Goal: Information Seeking & Learning: Learn about a topic

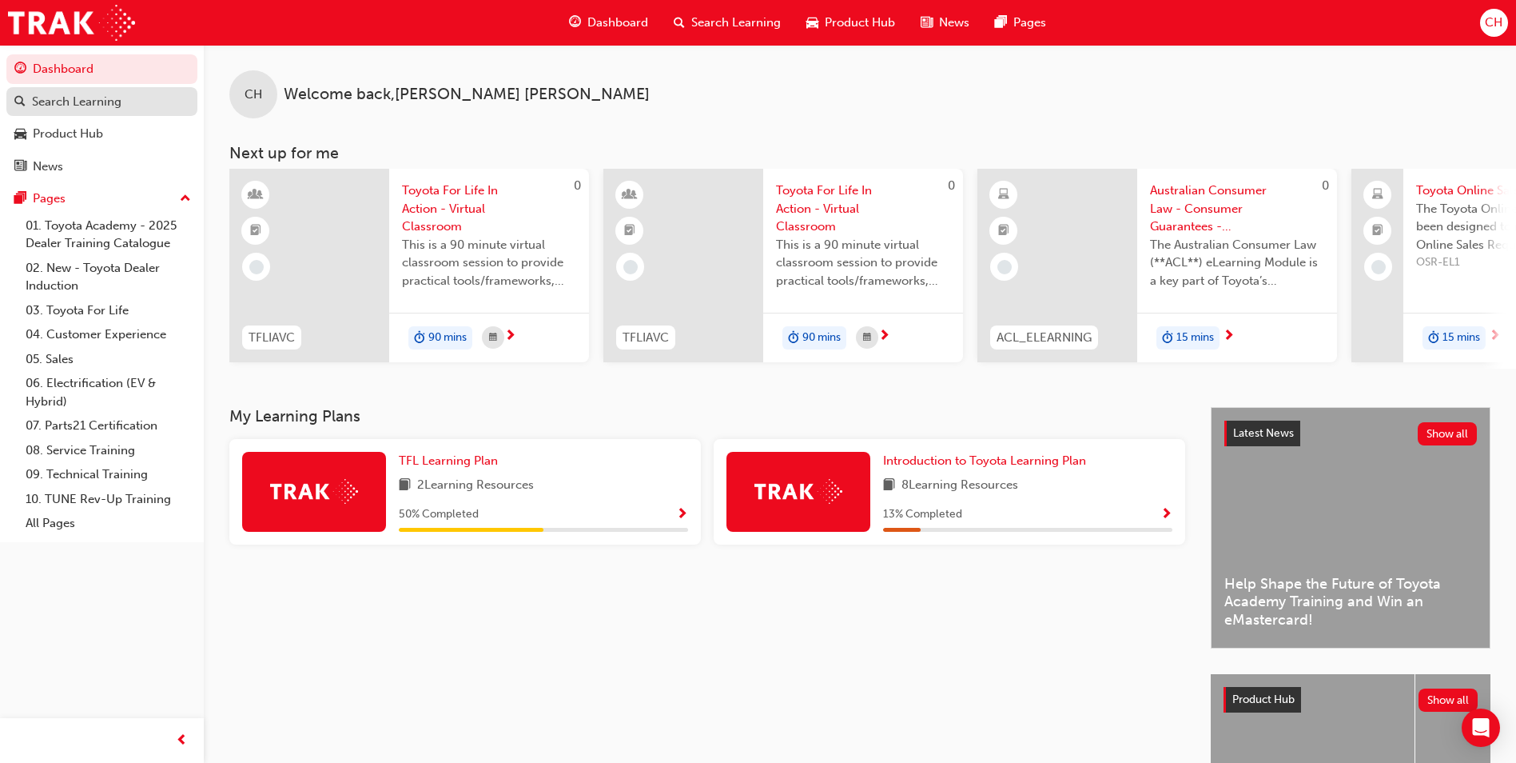
drag, startPoint x: 82, startPoint y: 106, endPoint x: 106, endPoint y: 99, distance: 24.8
click at [82, 105] on div "Search Learning" at bounding box center [77, 102] width 90 height 18
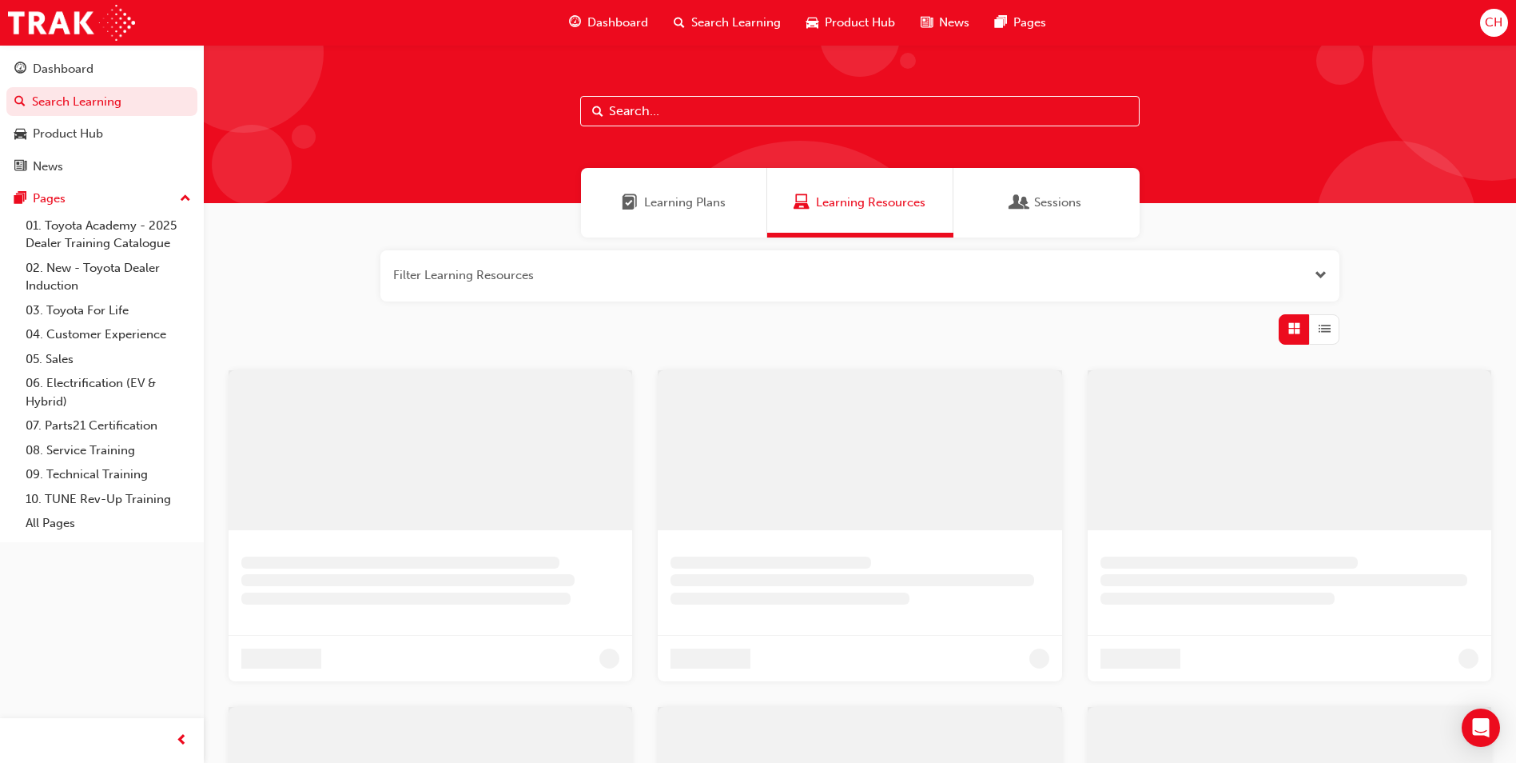
click at [714, 119] on input "text" at bounding box center [859, 111] width 559 height 30
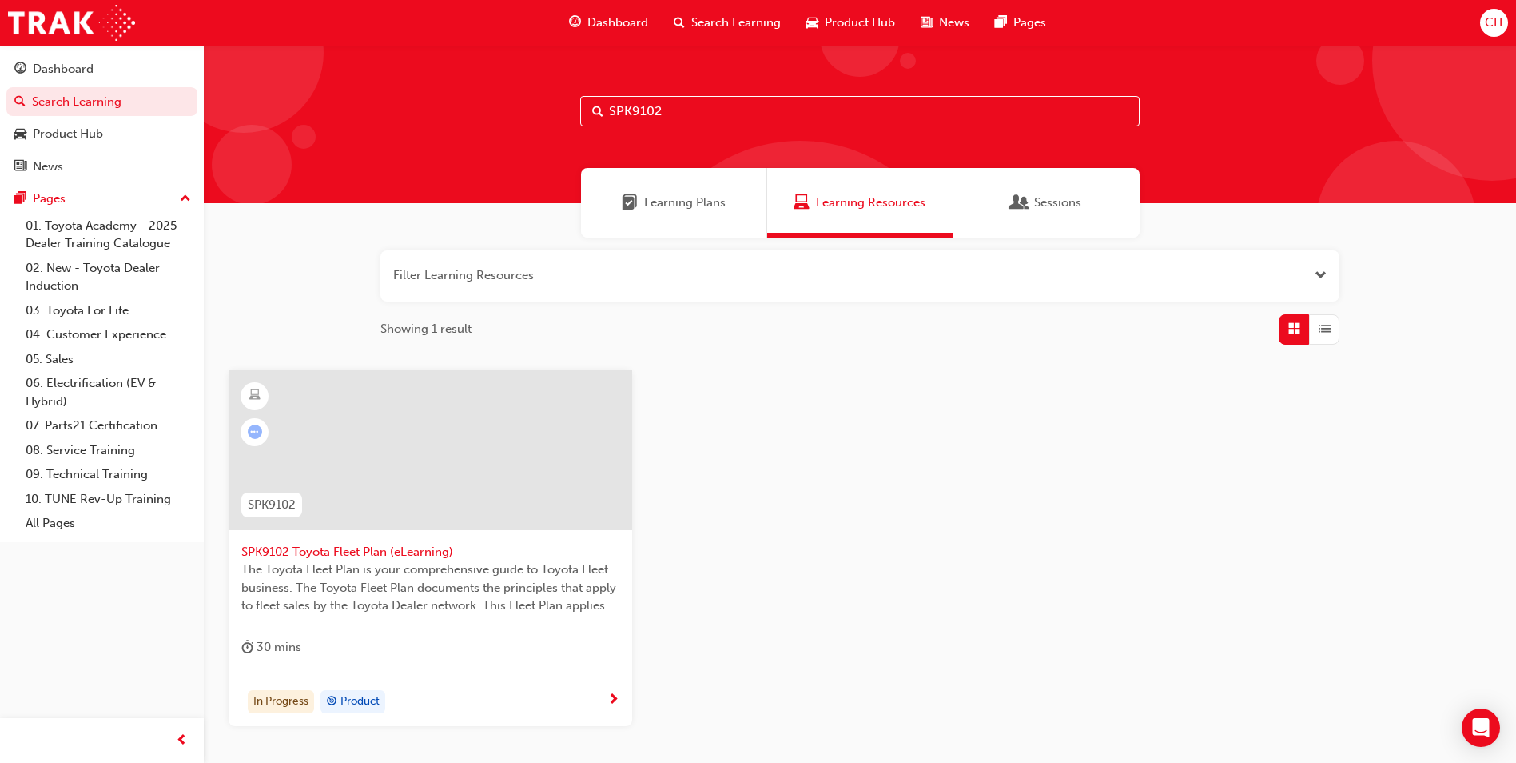
type input "SPK9102"
click at [566, 698] on div "In Progress Product" at bounding box center [424, 702] width 366 height 24
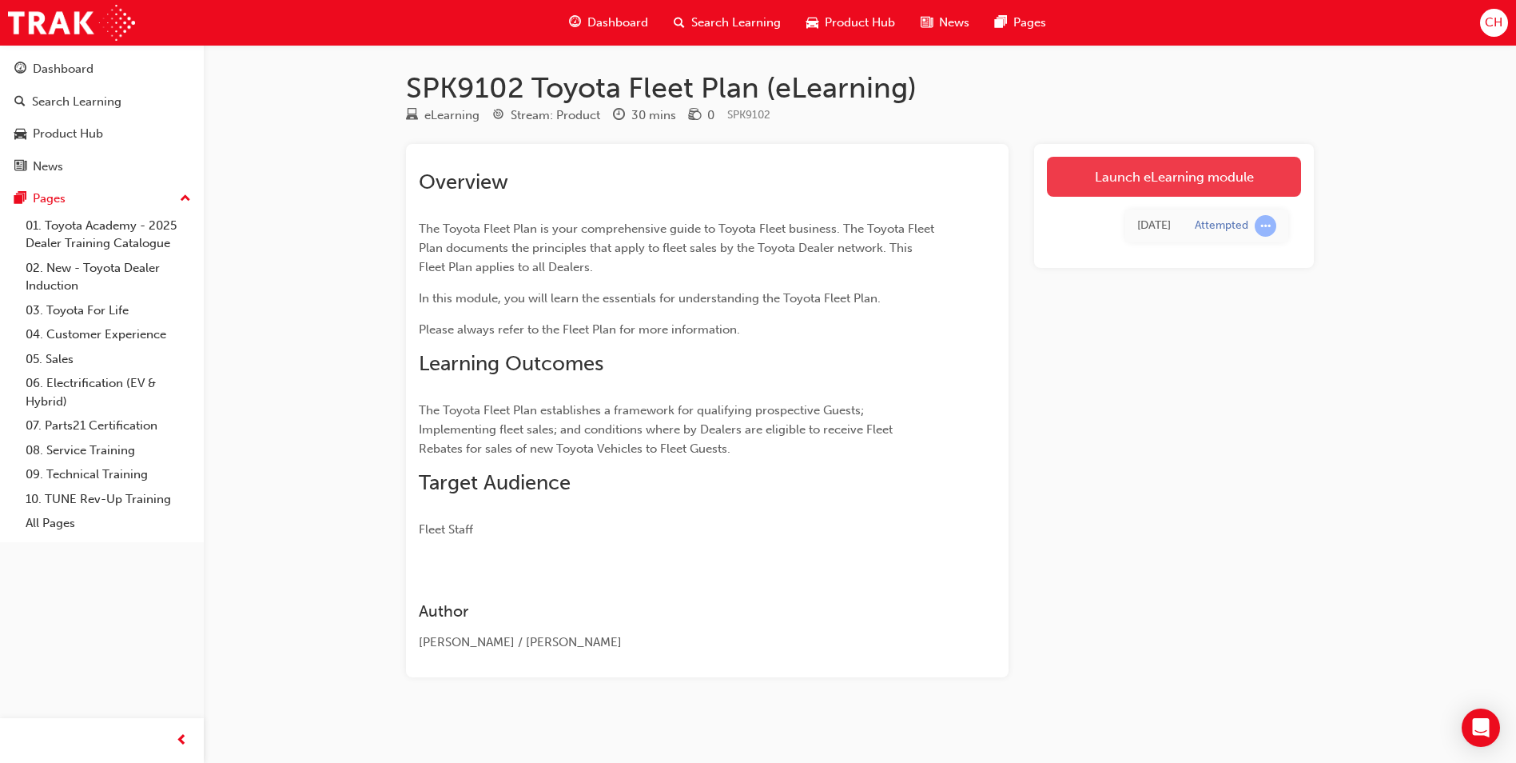
click at [1209, 191] on link "Launch eLearning module" at bounding box center [1174, 177] width 254 height 40
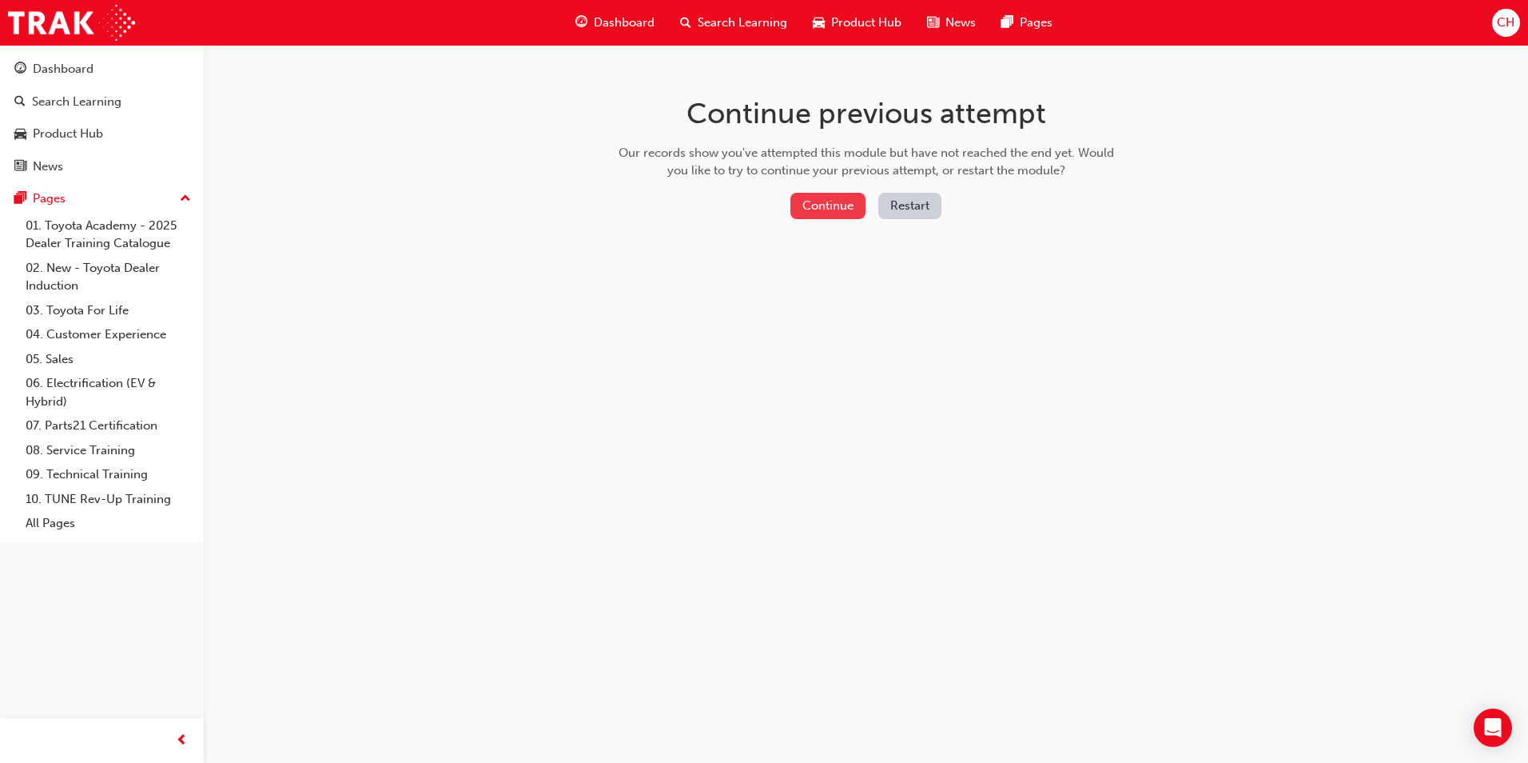
click at [801, 199] on button "Continue" at bounding box center [827, 206] width 75 height 26
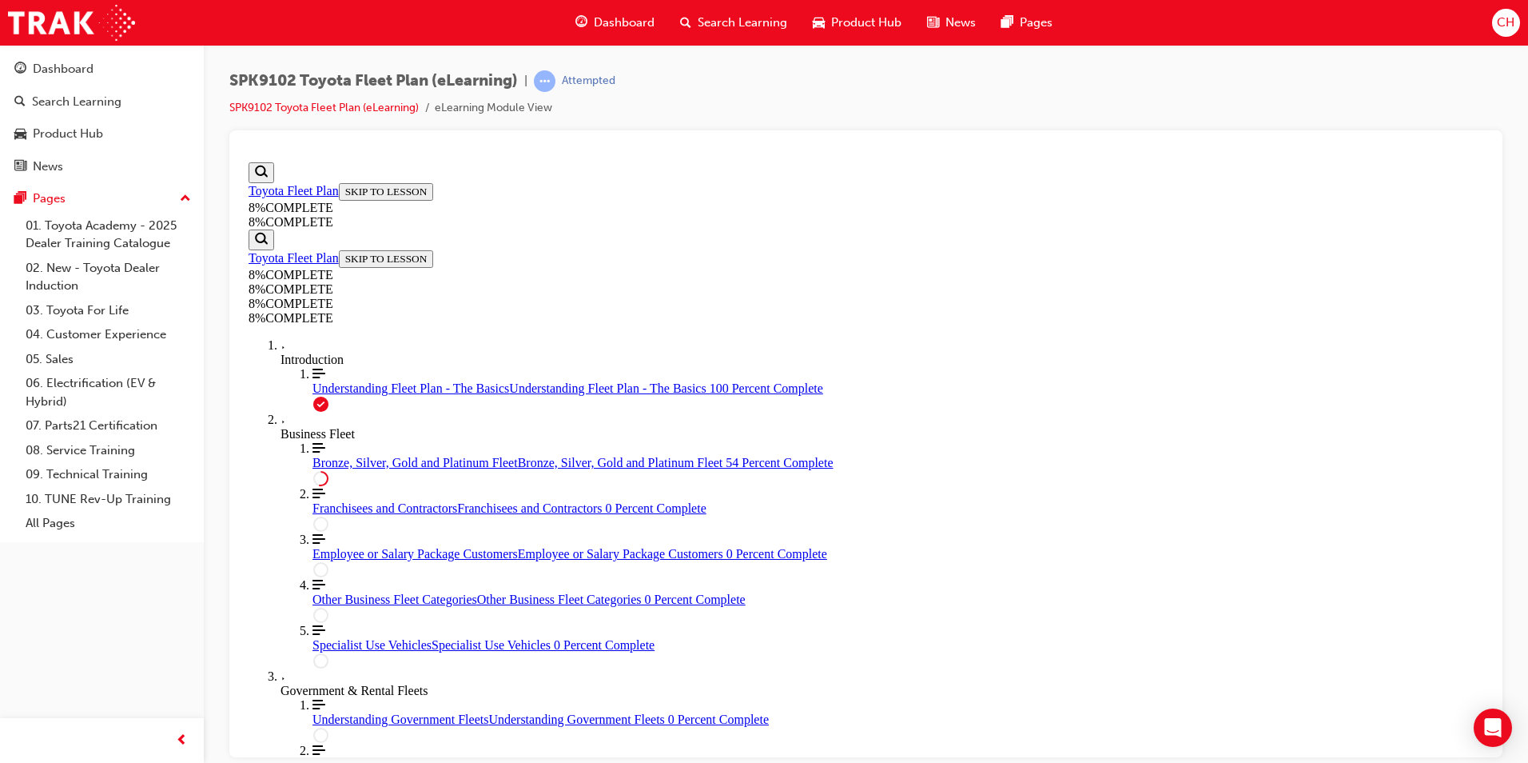
scroll to position [2053, 0]
drag, startPoint x: 874, startPoint y: 454, endPoint x: 988, endPoint y: 460, distance: 113.7
drag, startPoint x: 909, startPoint y: 460, endPoint x: 832, endPoint y: 464, distance: 76.8
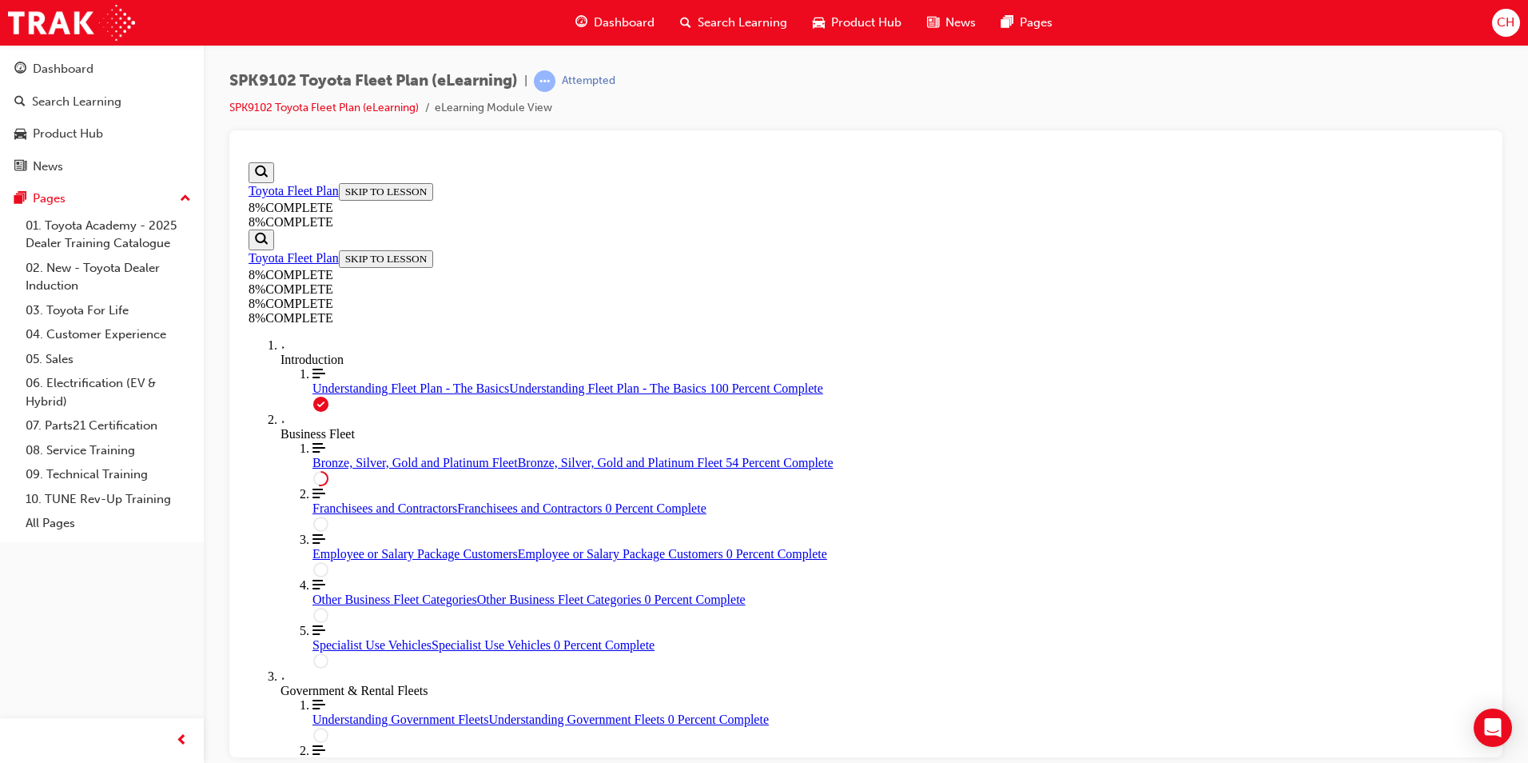
drag, startPoint x: 1021, startPoint y: 451, endPoint x: 877, endPoint y: 459, distance: 144.1
drag, startPoint x: 890, startPoint y: 445, endPoint x: 866, endPoint y: 574, distance: 130.9
drag, startPoint x: 861, startPoint y: 431, endPoint x: 915, endPoint y: 521, distance: 105.4
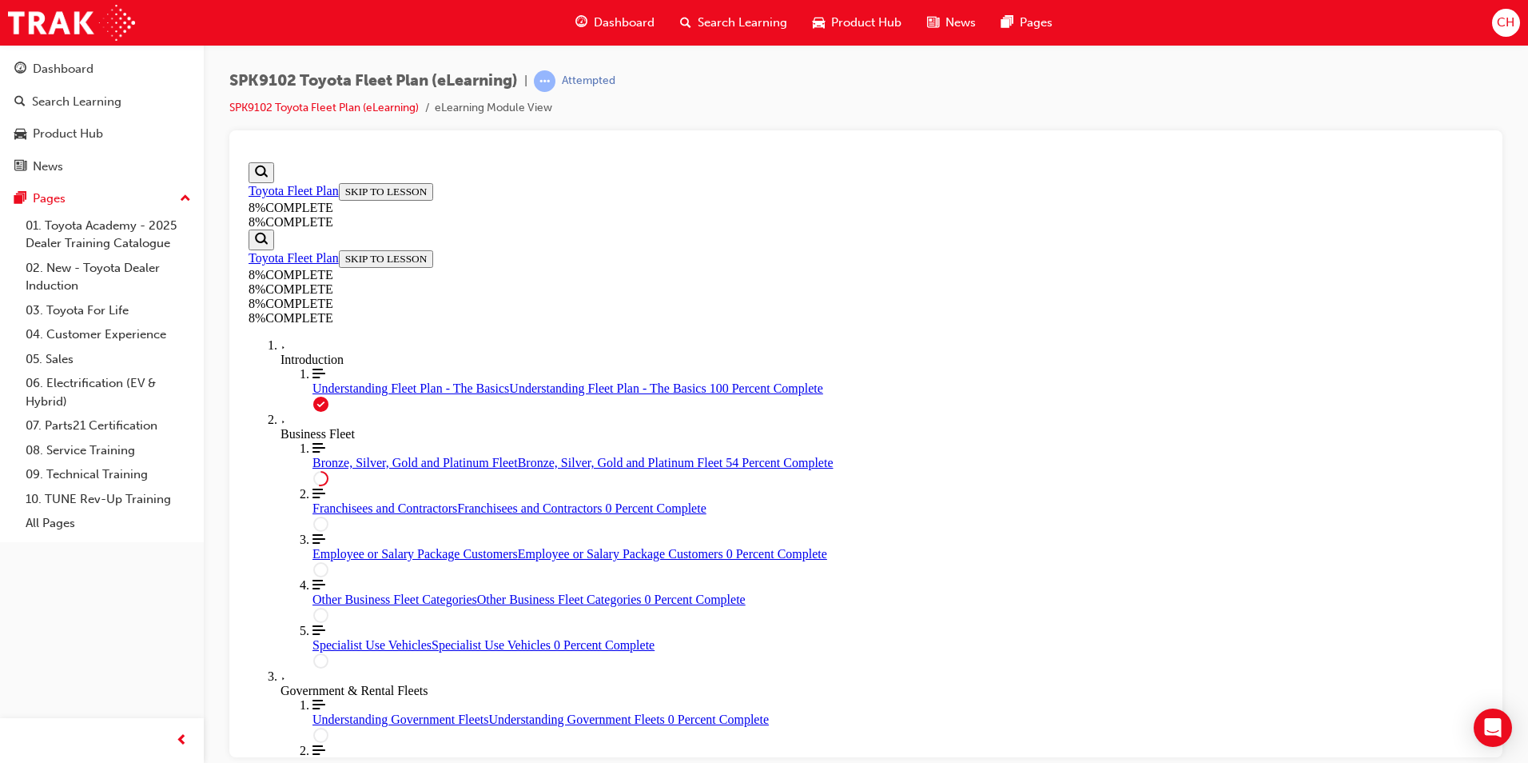
drag, startPoint x: 906, startPoint y: 524, endPoint x: 810, endPoint y: 532, distance: 95.4
drag, startPoint x: 882, startPoint y: 550, endPoint x: 740, endPoint y: 553, distance: 142.3
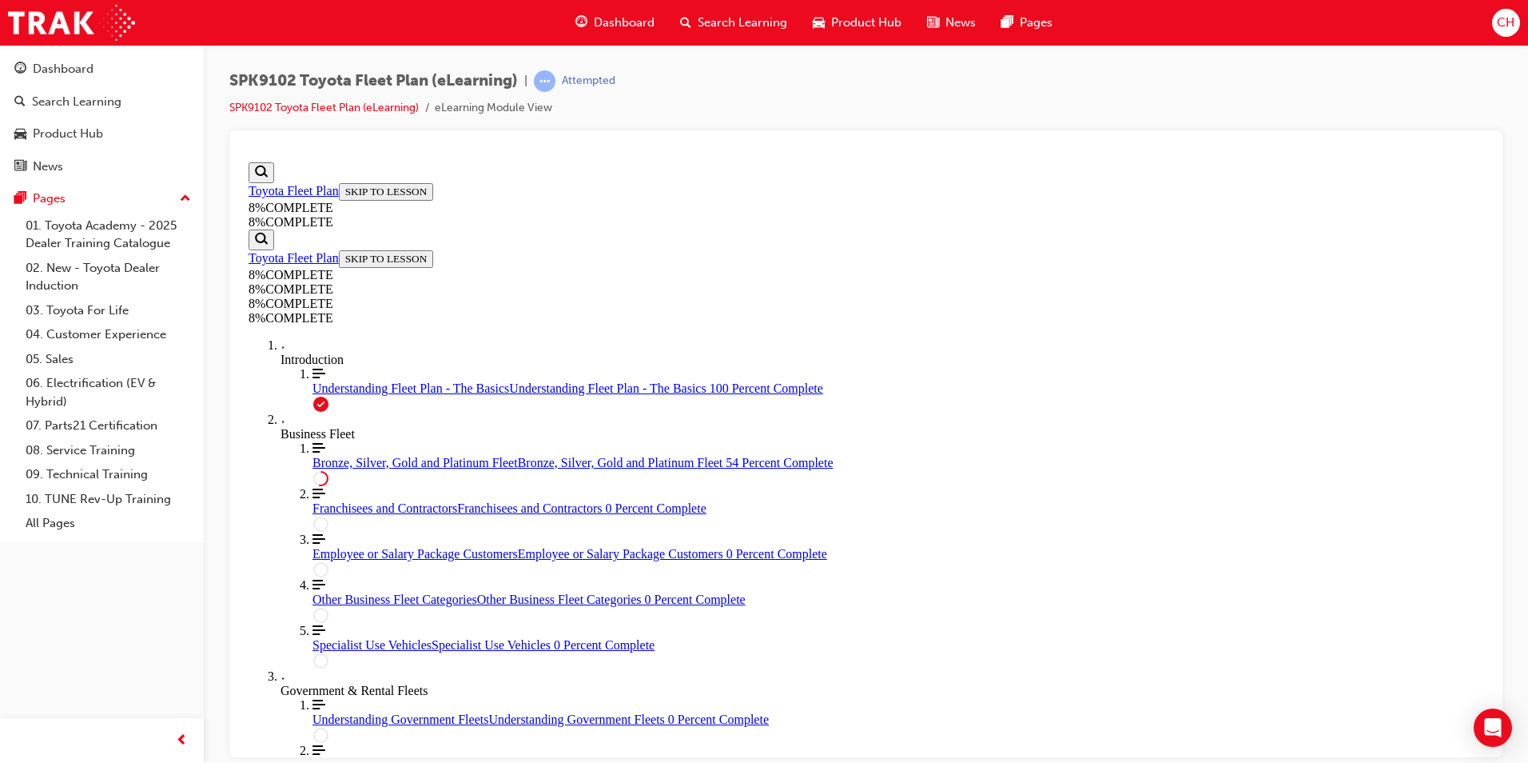
drag, startPoint x: 891, startPoint y: 343, endPoint x: 940, endPoint y: 544, distance: 206.5
drag, startPoint x: 863, startPoint y: 357, endPoint x: 940, endPoint y: 643, distance: 295.5
drag, startPoint x: 850, startPoint y: 335, endPoint x: 890, endPoint y: 434, distance: 106.9
drag, startPoint x: 867, startPoint y: 335, endPoint x: 928, endPoint y: 342, distance: 61.2
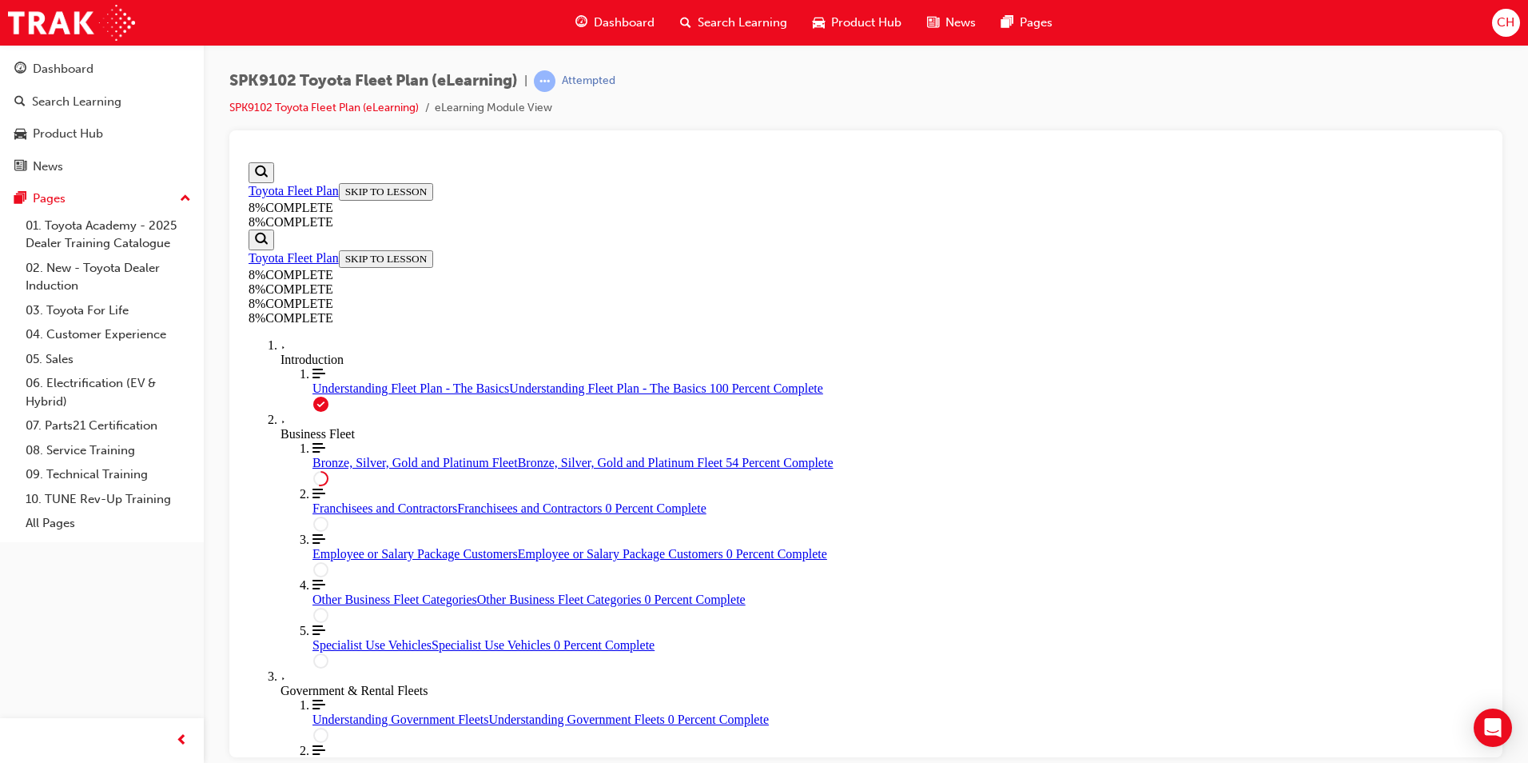
drag, startPoint x: 868, startPoint y: 619, endPoint x: 948, endPoint y: 539, distance: 113.6
drag, startPoint x: 872, startPoint y: 387, endPoint x: 940, endPoint y: 615, distance: 237.7
drag, startPoint x: 871, startPoint y: 471, endPoint x: 934, endPoint y: 473, distance: 62.4
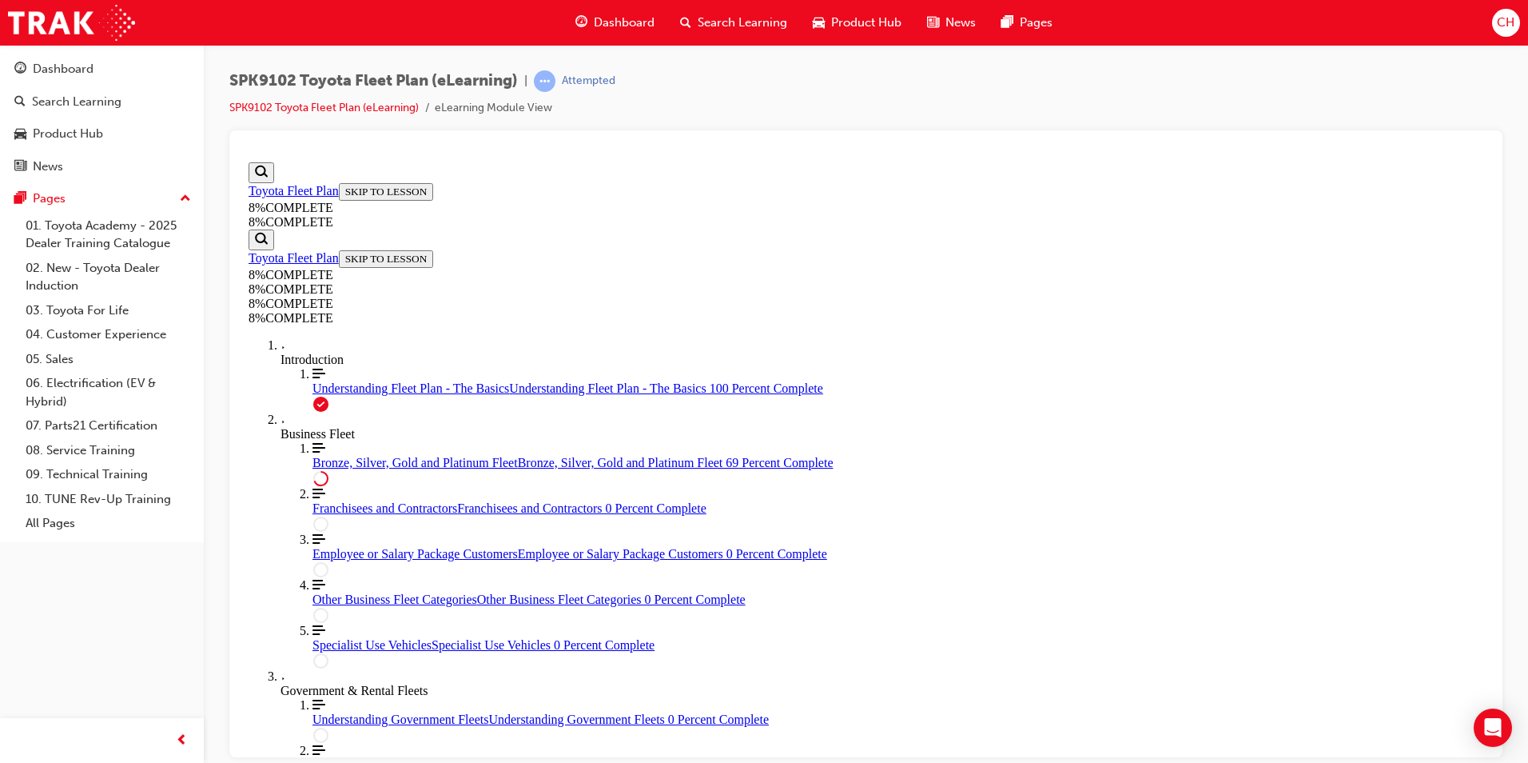
drag, startPoint x: 877, startPoint y: 399, endPoint x: 926, endPoint y: 399, distance: 49.6
drag, startPoint x: 874, startPoint y: 376, endPoint x: 884, endPoint y: 424, distance: 48.1
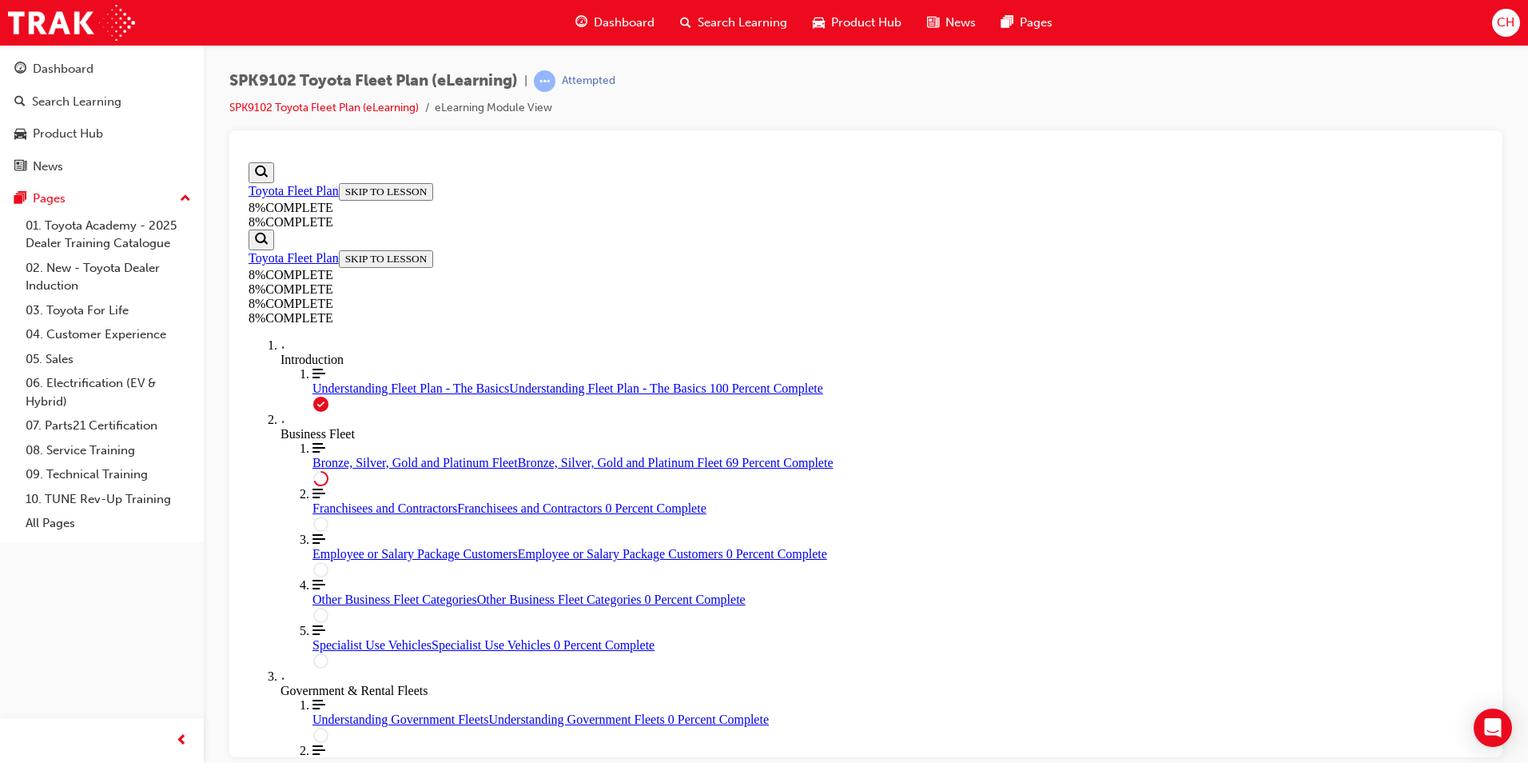
drag, startPoint x: 884, startPoint y: 424, endPoint x: 814, endPoint y: 388, distance: 78.6
drag, startPoint x: 770, startPoint y: 377, endPoint x: 775, endPoint y: 408, distance: 30.9
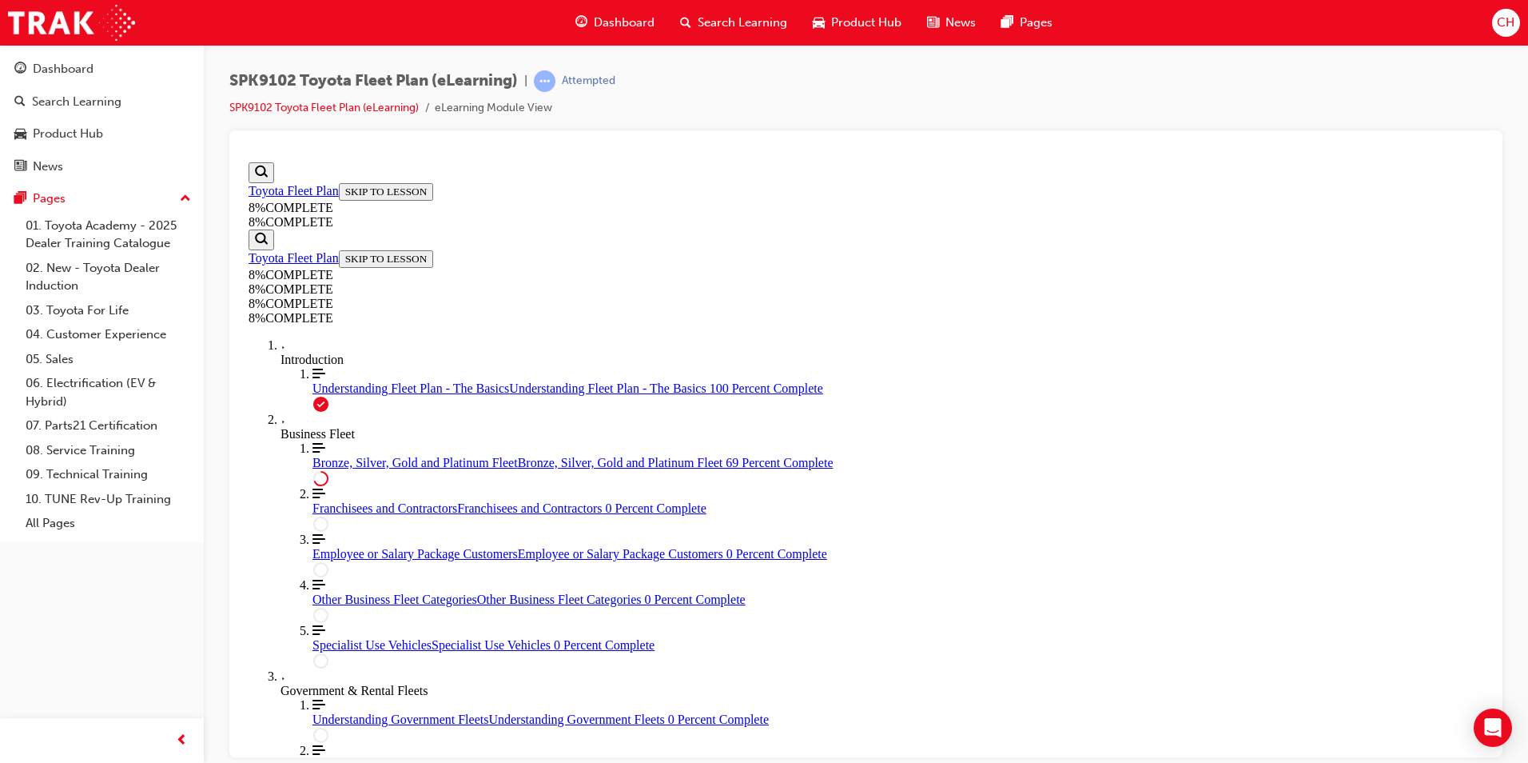
drag, startPoint x: 857, startPoint y: 528, endPoint x: 926, endPoint y: 533, distance: 68.9
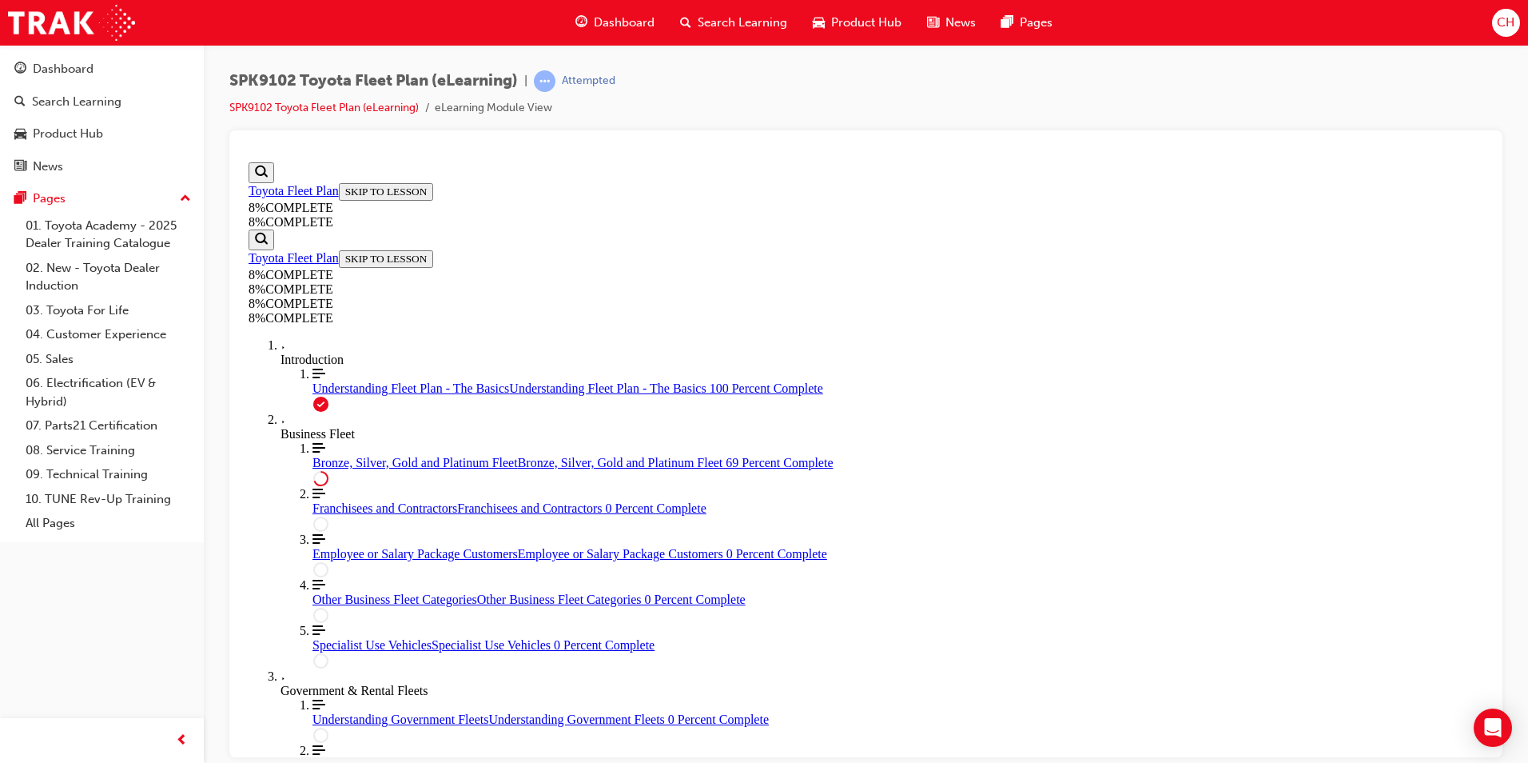
drag, startPoint x: 808, startPoint y: 607, endPoint x: 871, endPoint y: 683, distance: 98.1
drag, startPoint x: 850, startPoint y: 605, endPoint x: 899, endPoint y: 453, distance: 159.7
drag, startPoint x: 836, startPoint y: 615, endPoint x: 899, endPoint y: 619, distance: 63.2
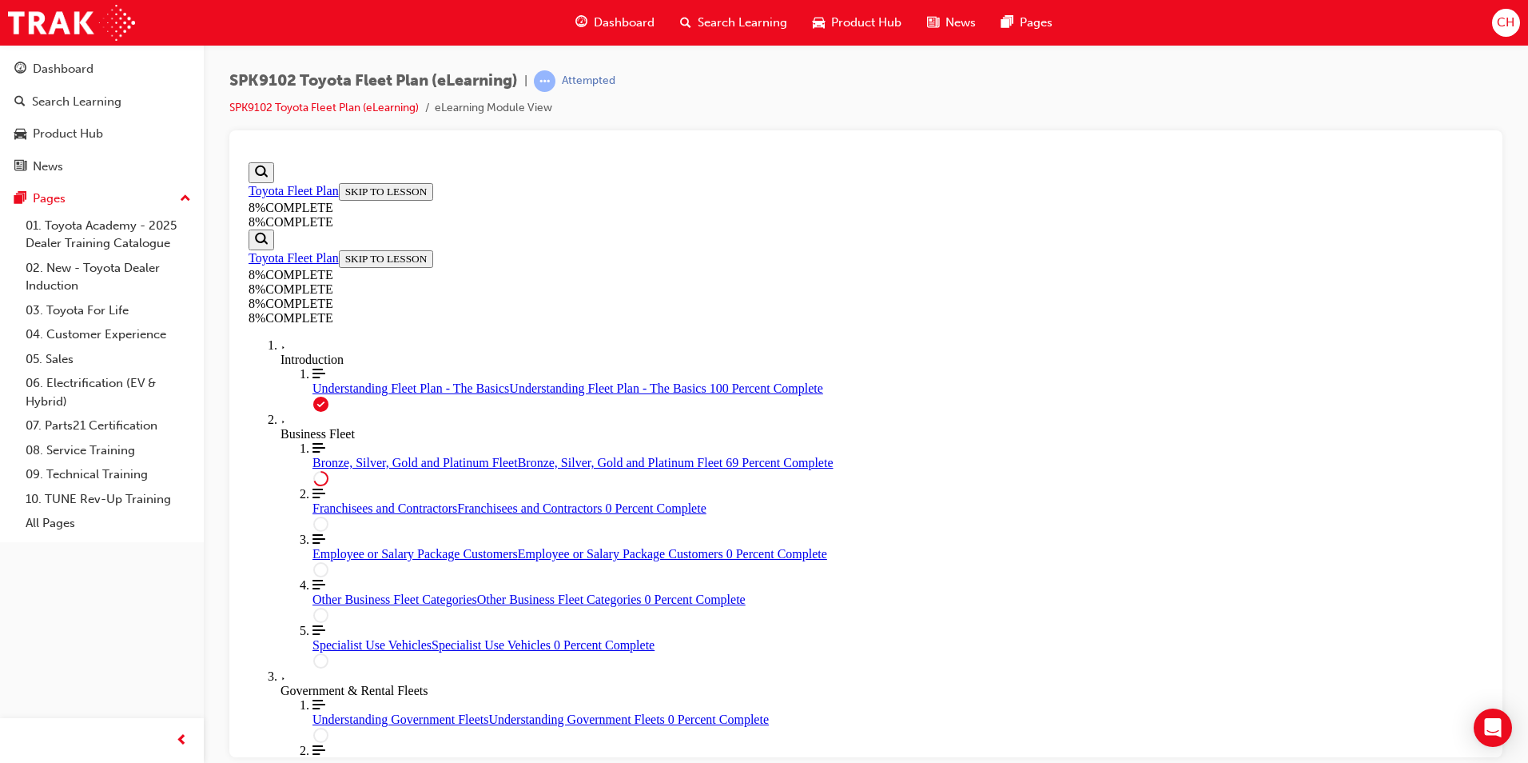
scroll to position [3849, 0]
drag, startPoint x: 850, startPoint y: 462, endPoint x: 888, endPoint y: 536, distance: 82.6
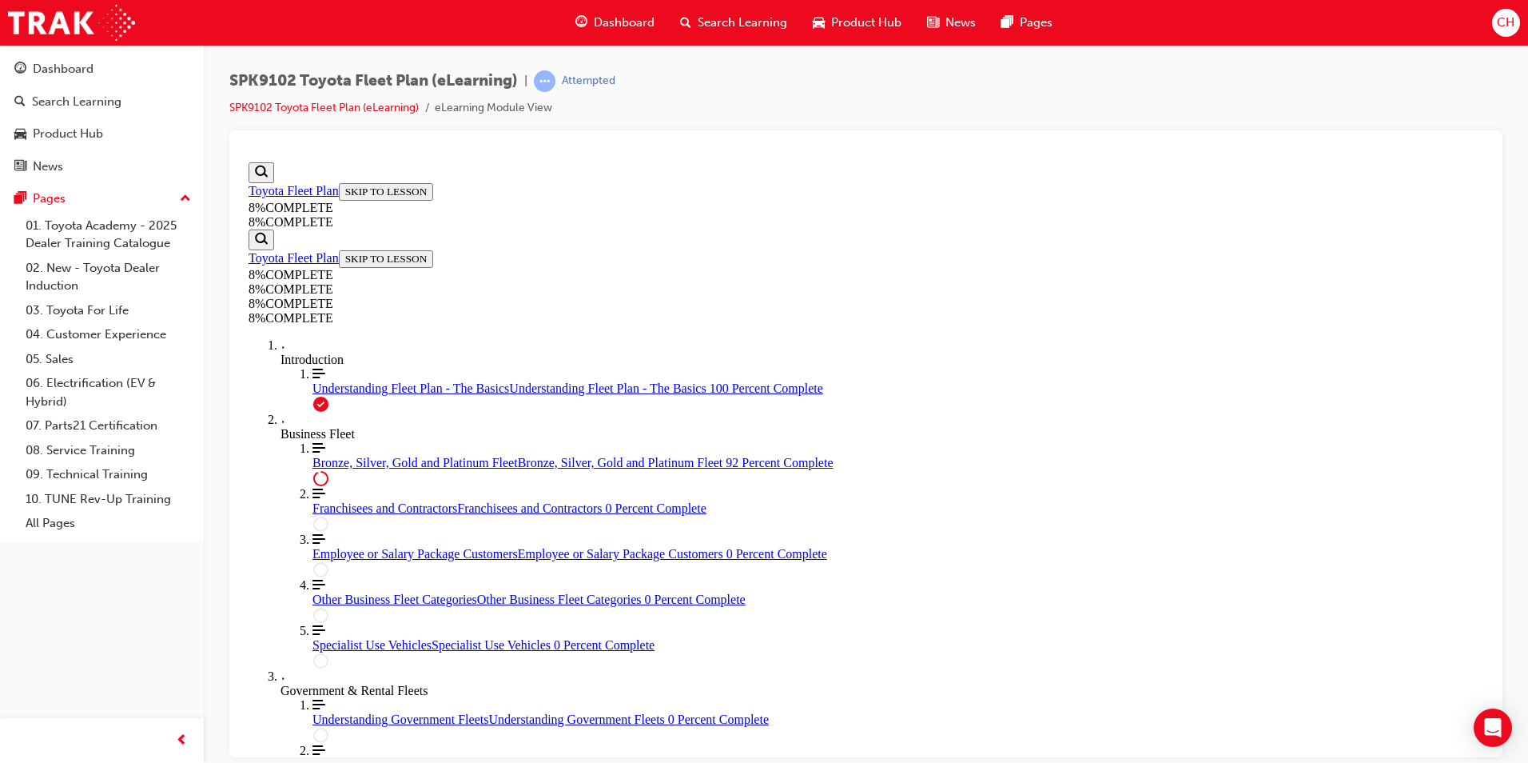
drag, startPoint x: 838, startPoint y: 394, endPoint x: 894, endPoint y: 465, distance: 90.5
drag, startPoint x: 833, startPoint y: 396, endPoint x: 842, endPoint y: 398, distance: 9.9
drag, startPoint x: 887, startPoint y: 384, endPoint x: 938, endPoint y: 384, distance: 50.4
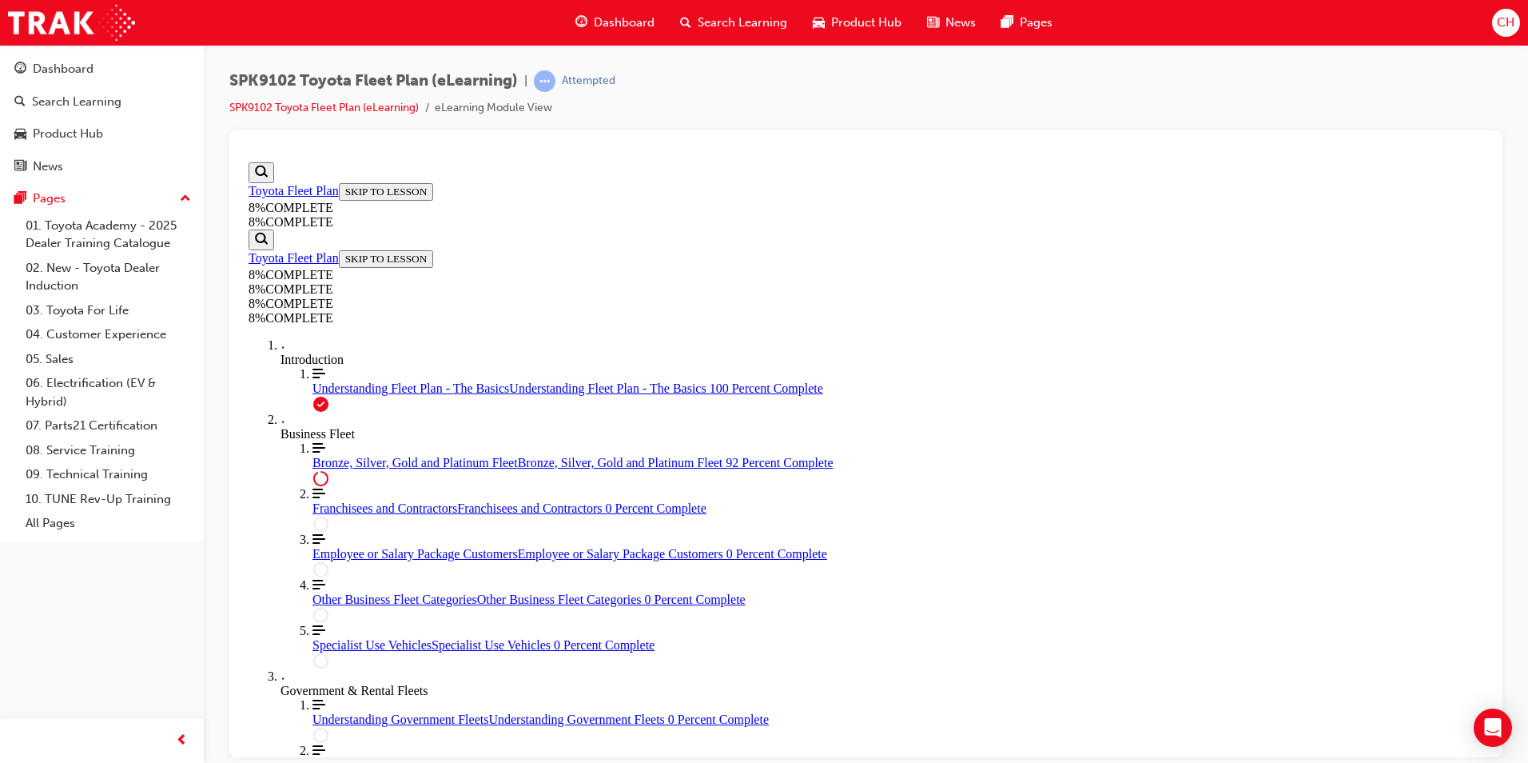
drag, startPoint x: 864, startPoint y: 586, endPoint x: 944, endPoint y: 585, distance: 79.9
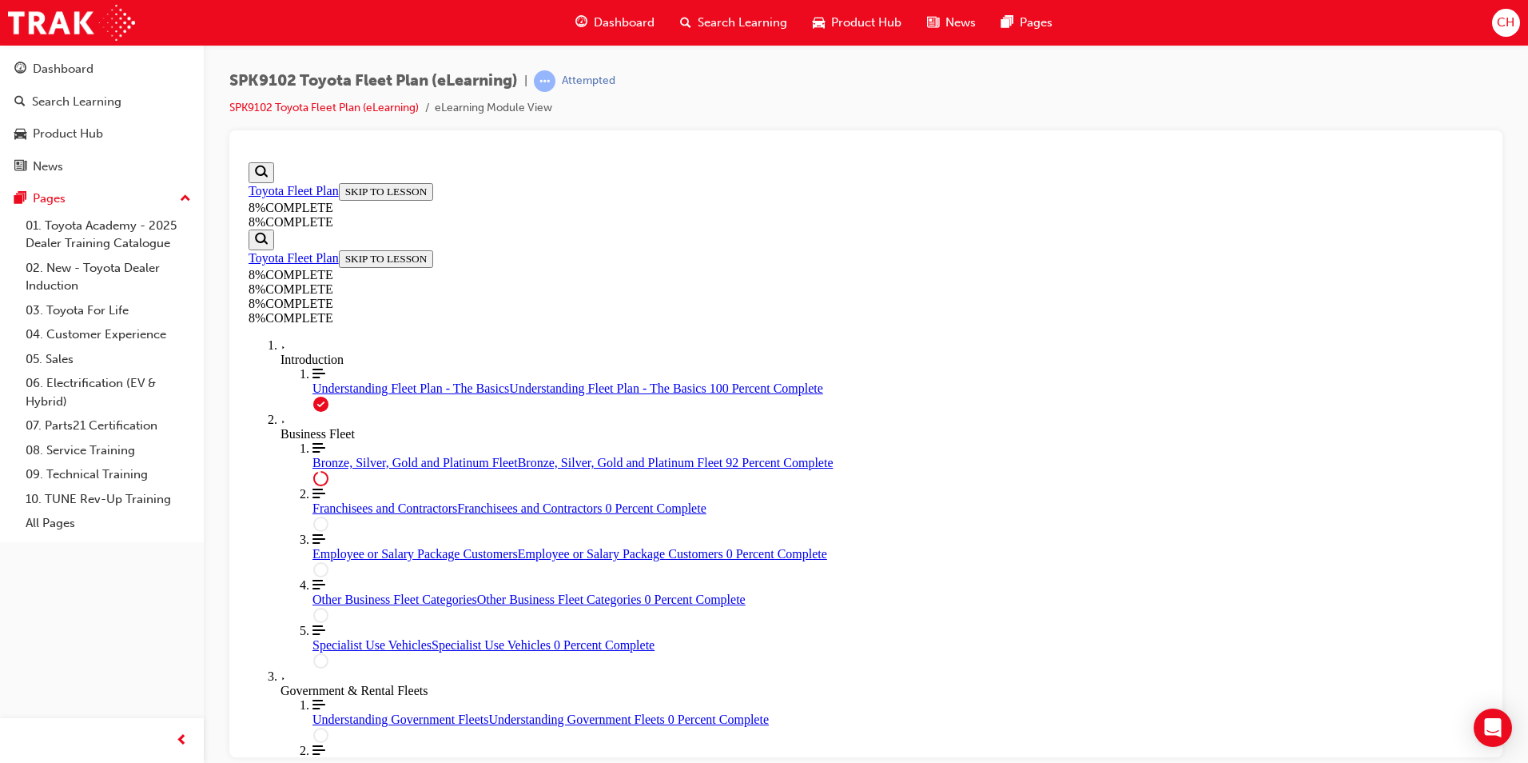
drag, startPoint x: 880, startPoint y: 512, endPoint x: 937, endPoint y: 513, distance: 56.8
drag, startPoint x: 895, startPoint y: 444, endPoint x: 943, endPoint y: 449, distance: 48.3
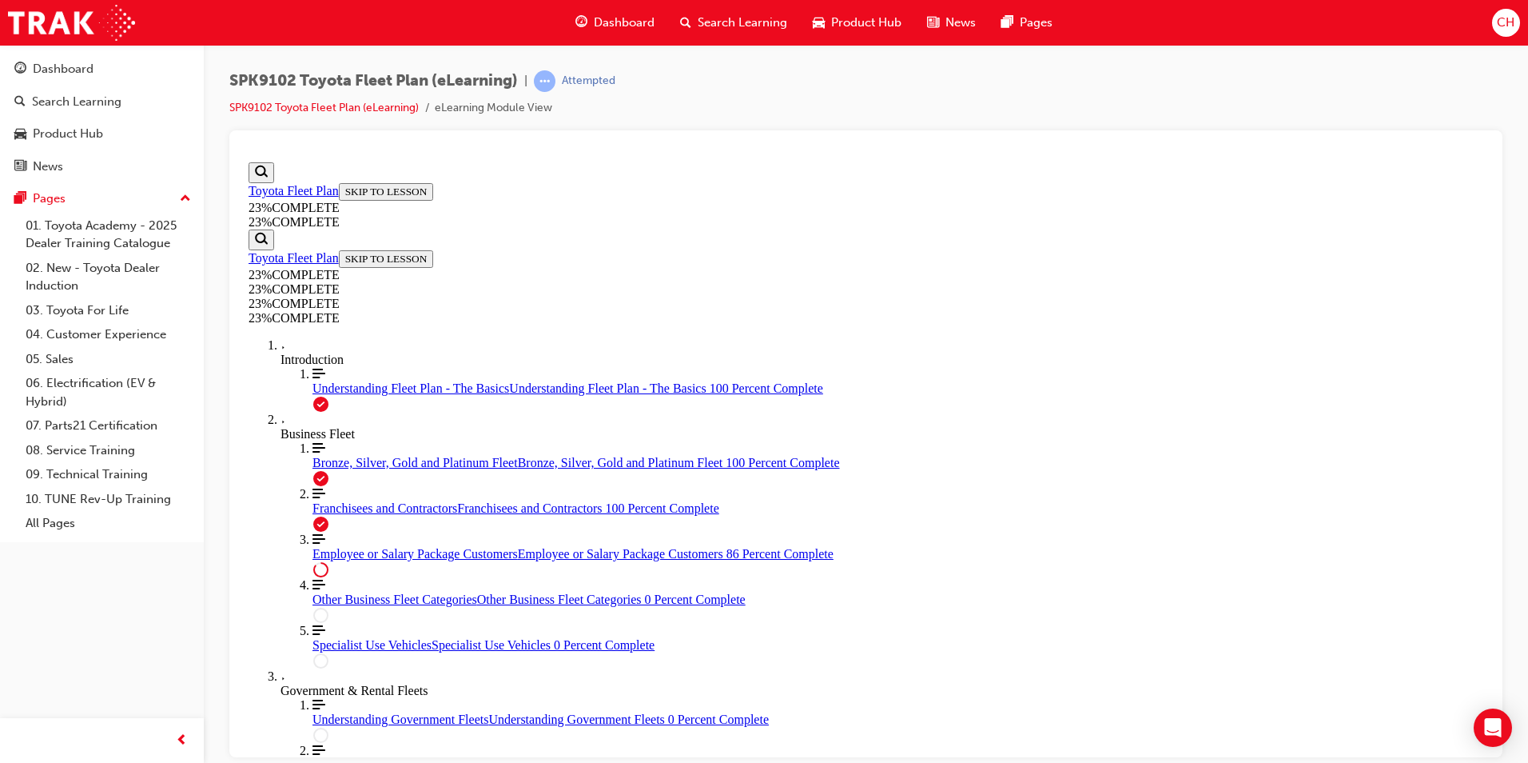
scroll to position [1799, 0]
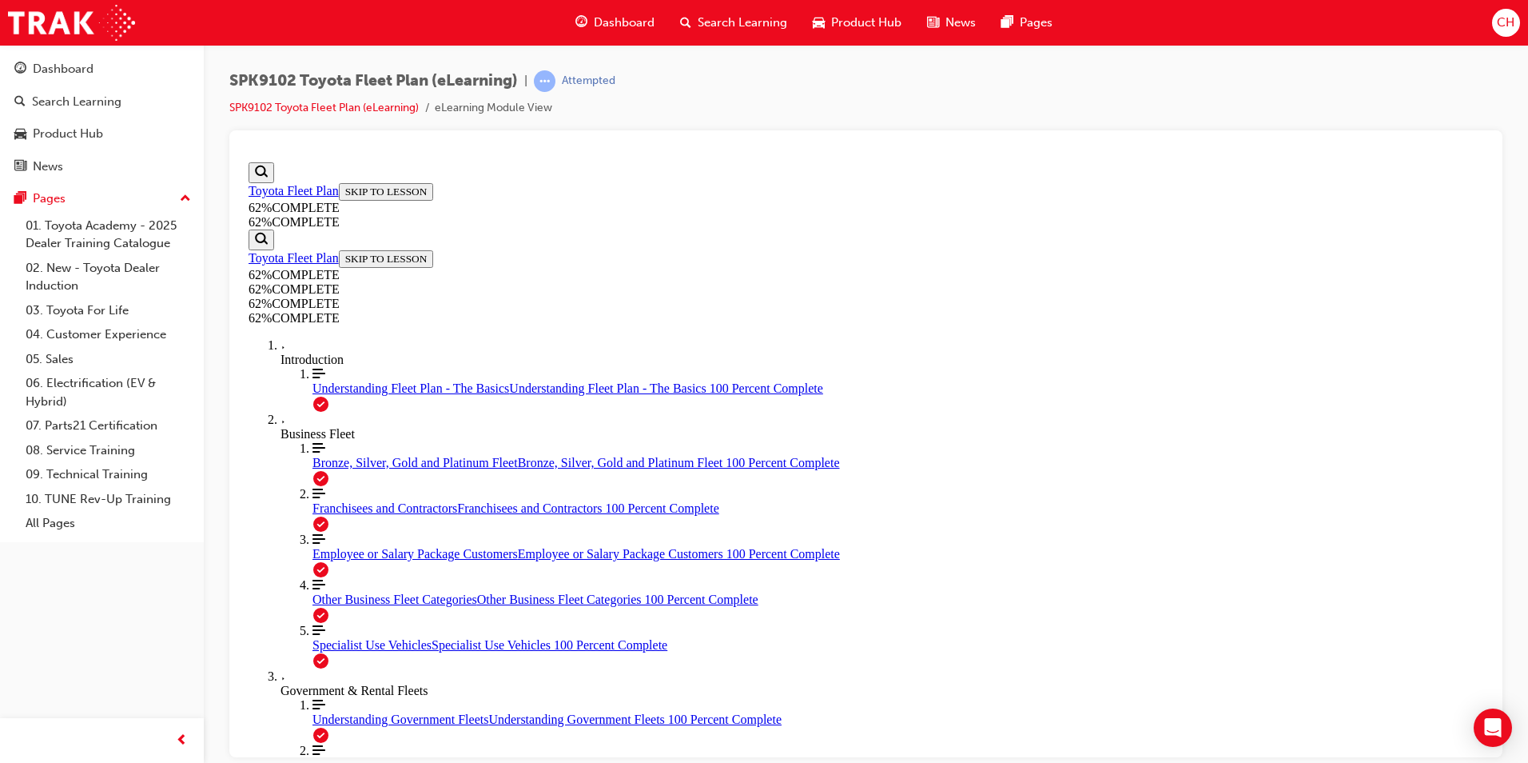
scroll to position [1020, 0]
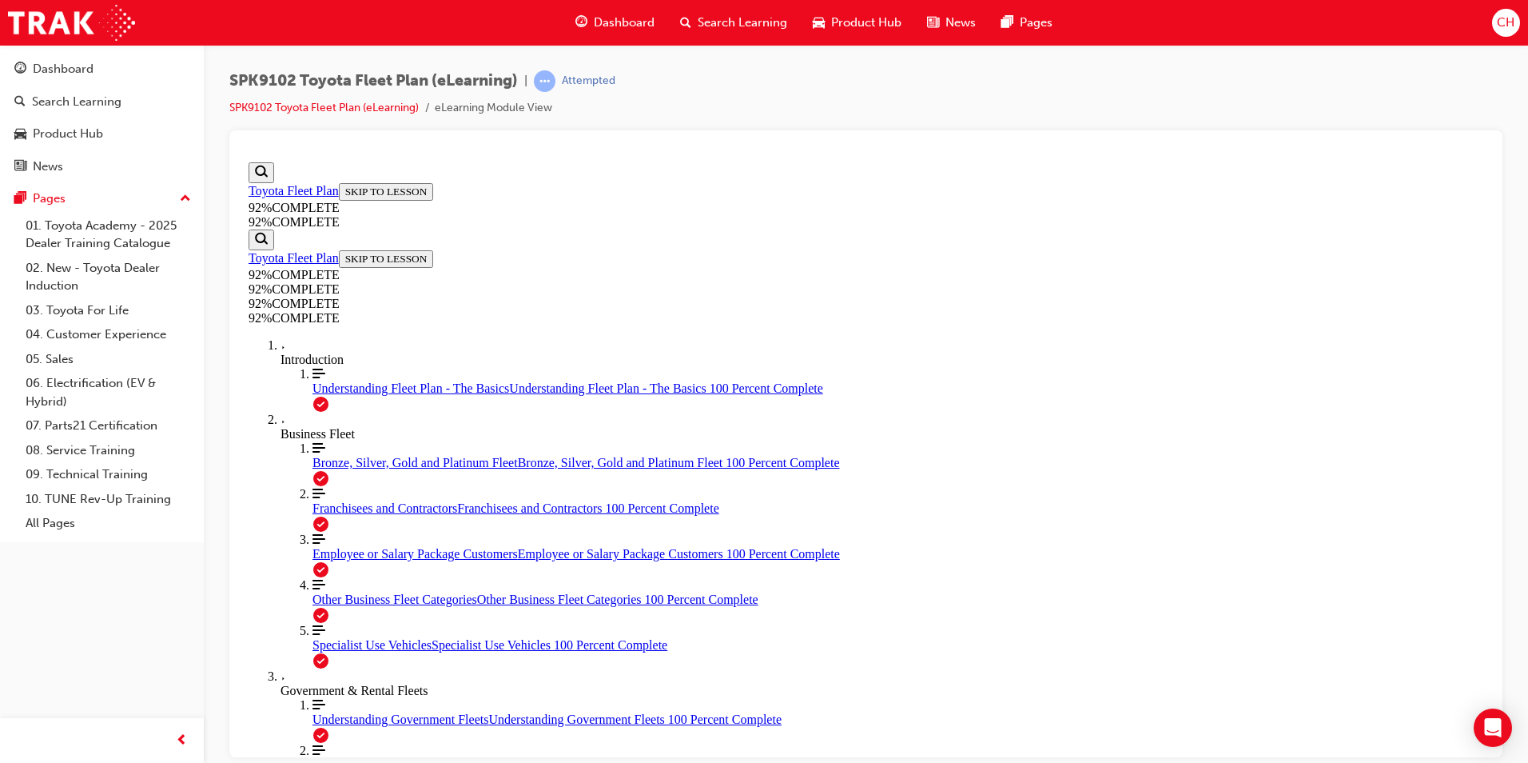
scroll to position [138, 0]
drag, startPoint x: 823, startPoint y: 583, endPoint x: 910, endPoint y: 591, distance: 87.5
drag, startPoint x: 860, startPoint y: 506, endPoint x: 918, endPoint y: 436, distance: 90.3
drag, startPoint x: 833, startPoint y: 432, endPoint x: 830, endPoint y: 420, distance: 11.6
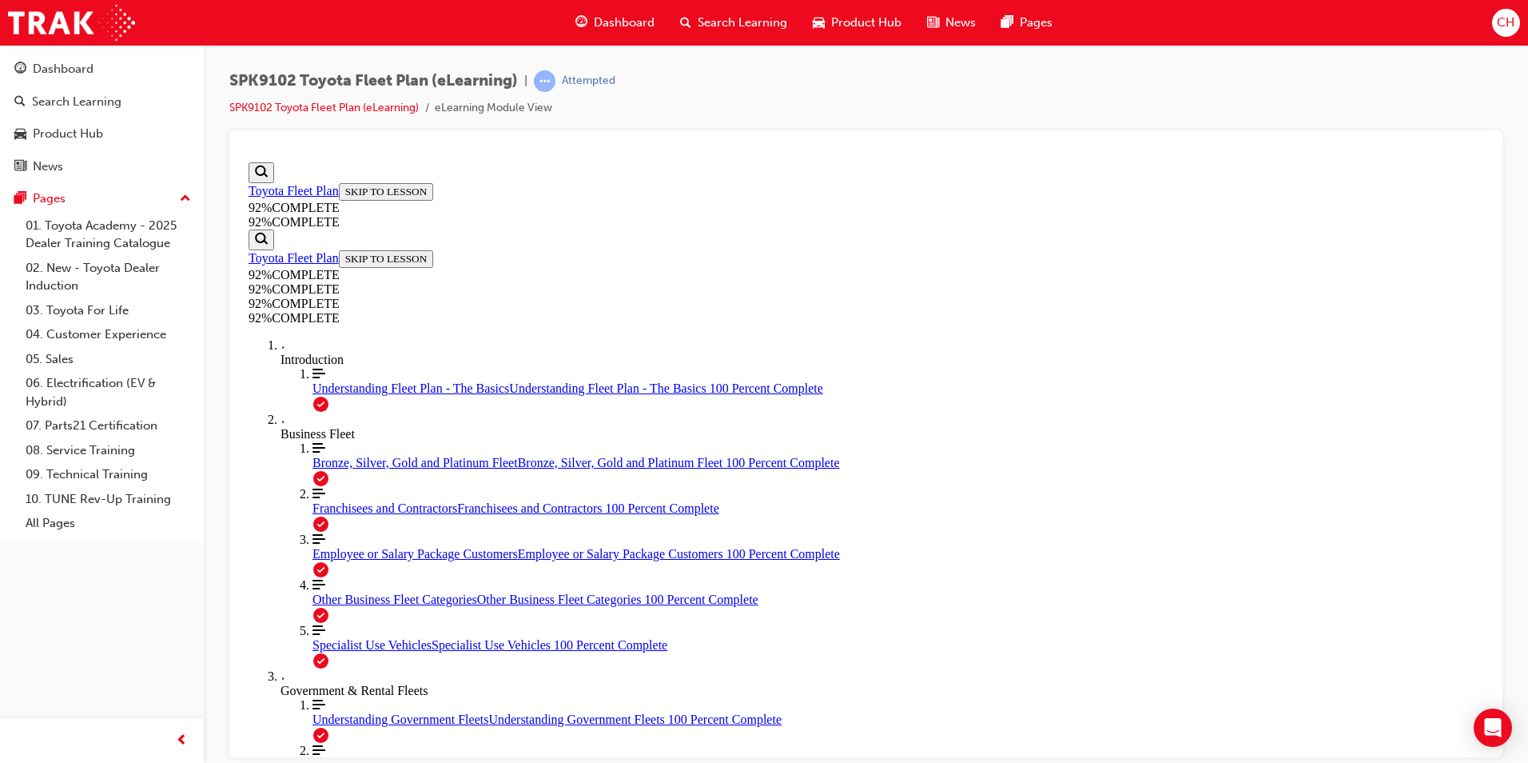
drag, startPoint x: 842, startPoint y: 503, endPoint x: 881, endPoint y: 503, distance: 38.4
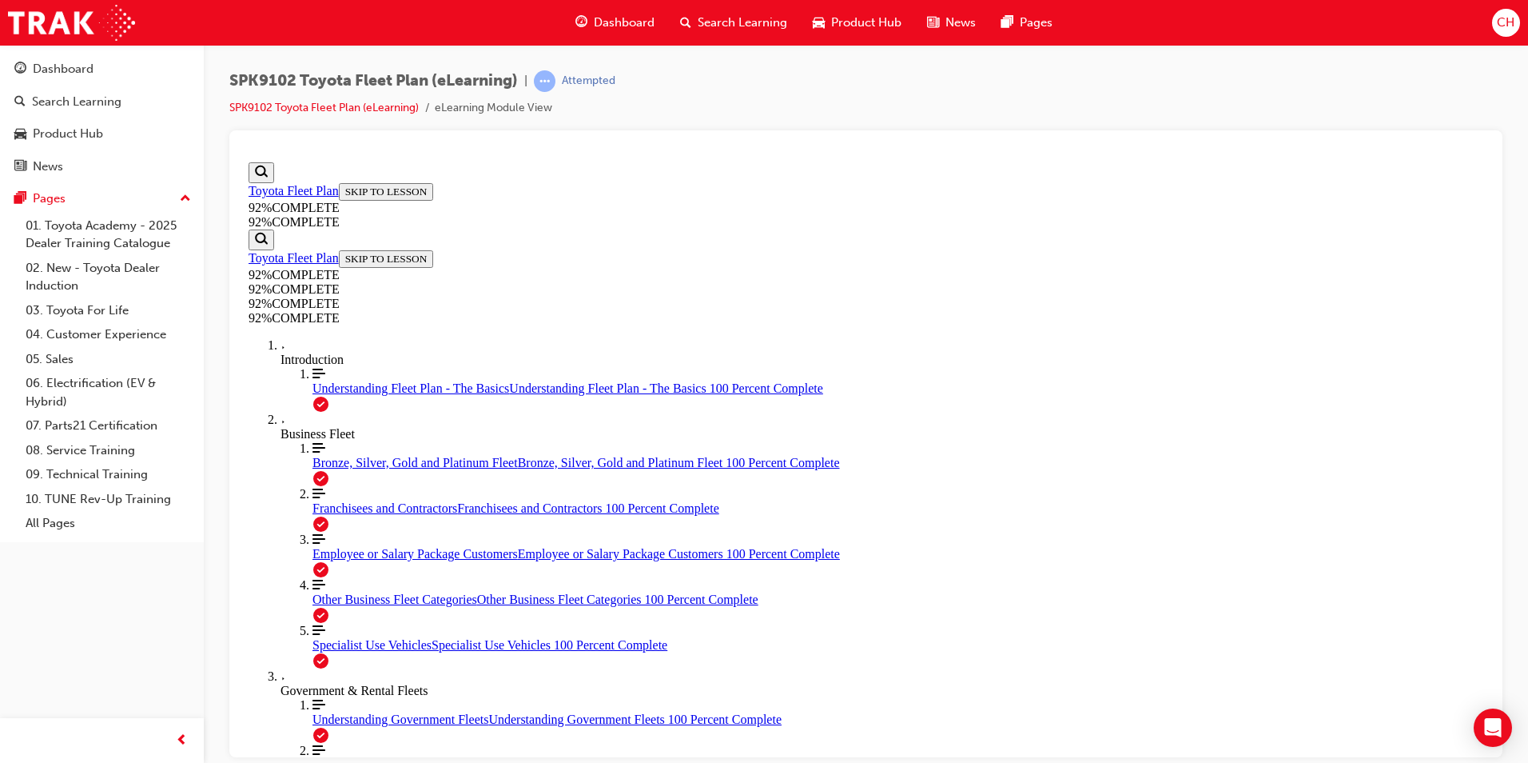
scroll to position [201, 0]
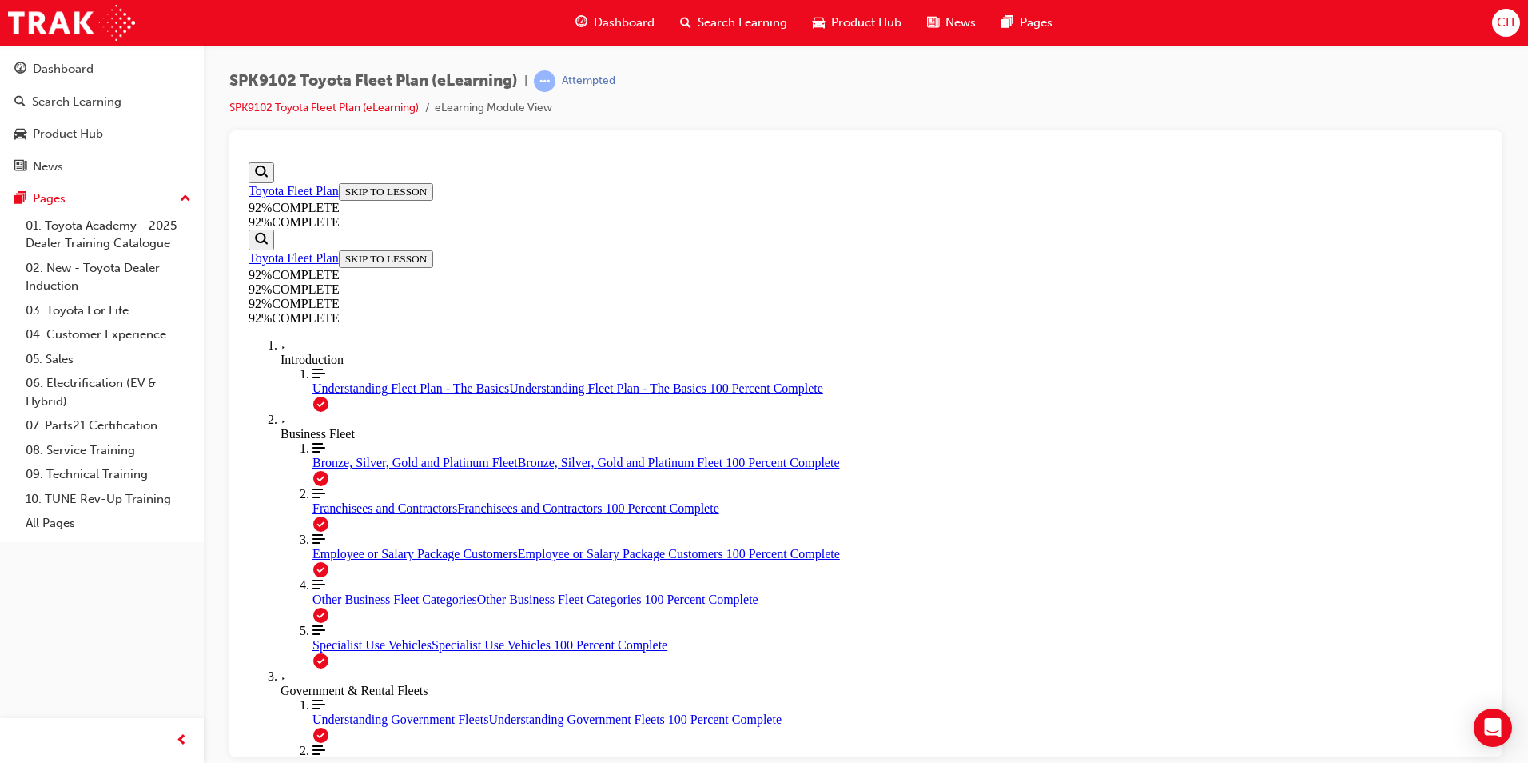
scroll to position [58, 0]
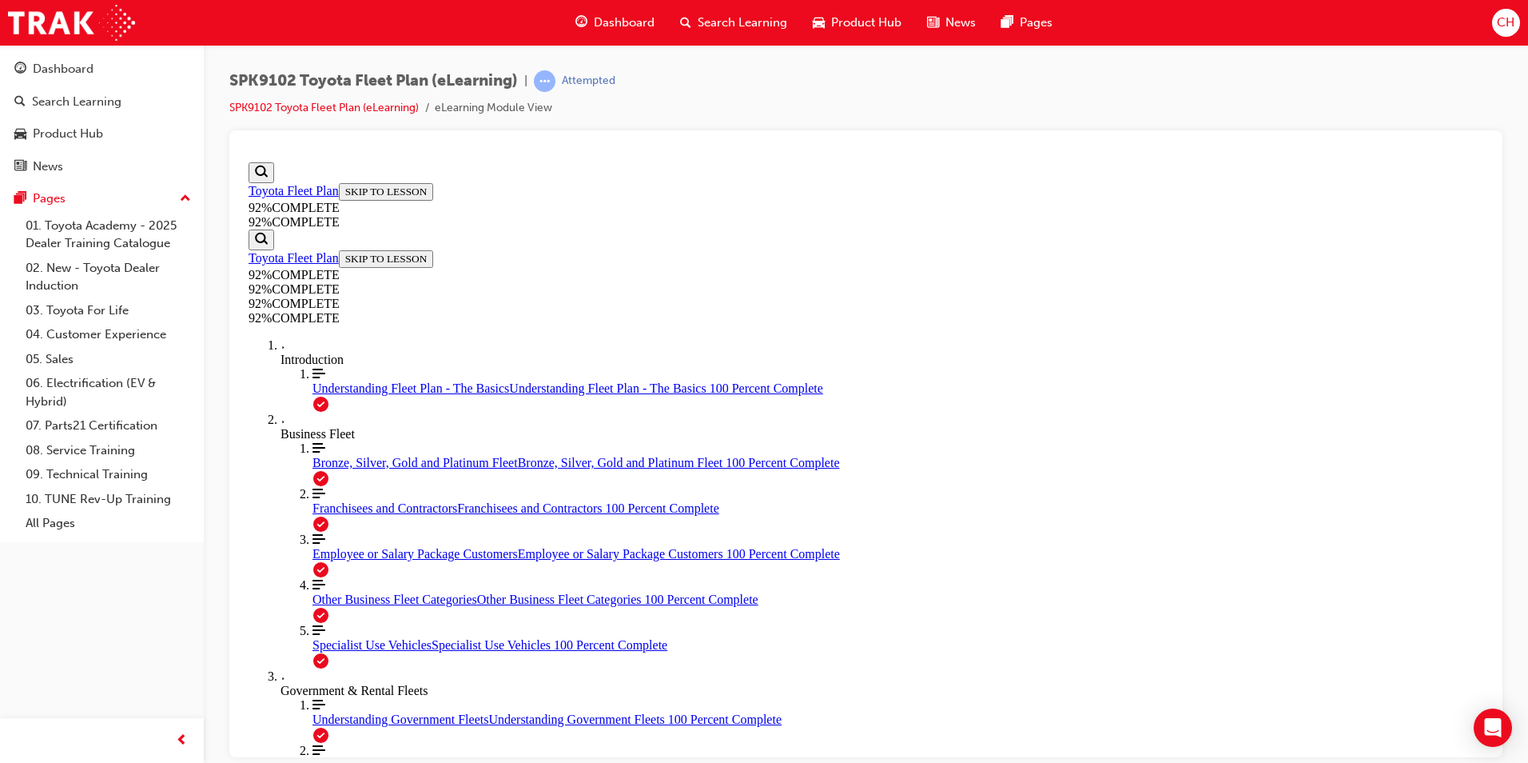
scroll to position [336, 0]
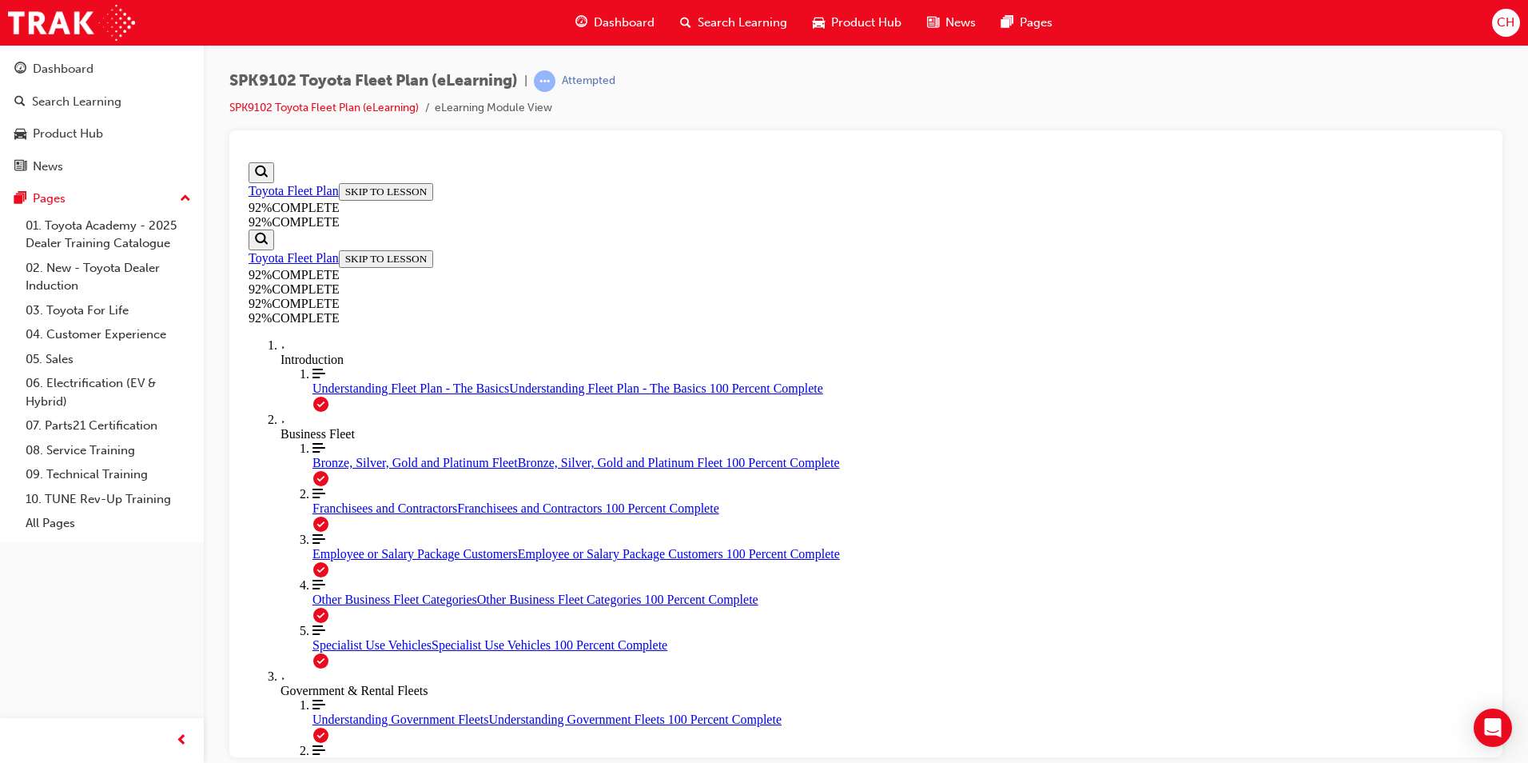
drag, startPoint x: 810, startPoint y: 669, endPoint x: 856, endPoint y: 601, distance: 81.8
drag, startPoint x: 781, startPoint y: 508, endPoint x: 874, endPoint y: 653, distance: 172.3
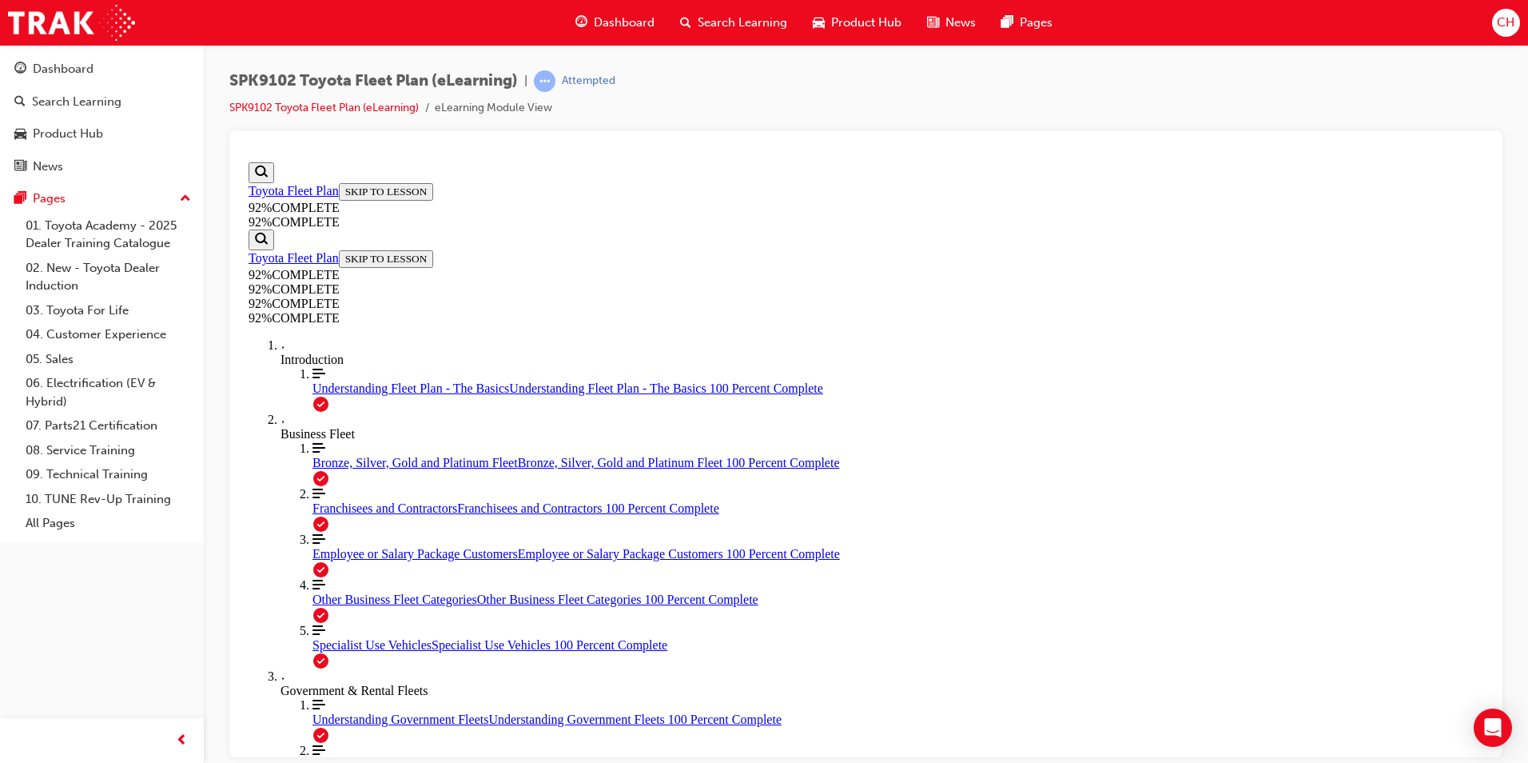
drag, startPoint x: 790, startPoint y: 504, endPoint x: 850, endPoint y: 508, distance: 60.1
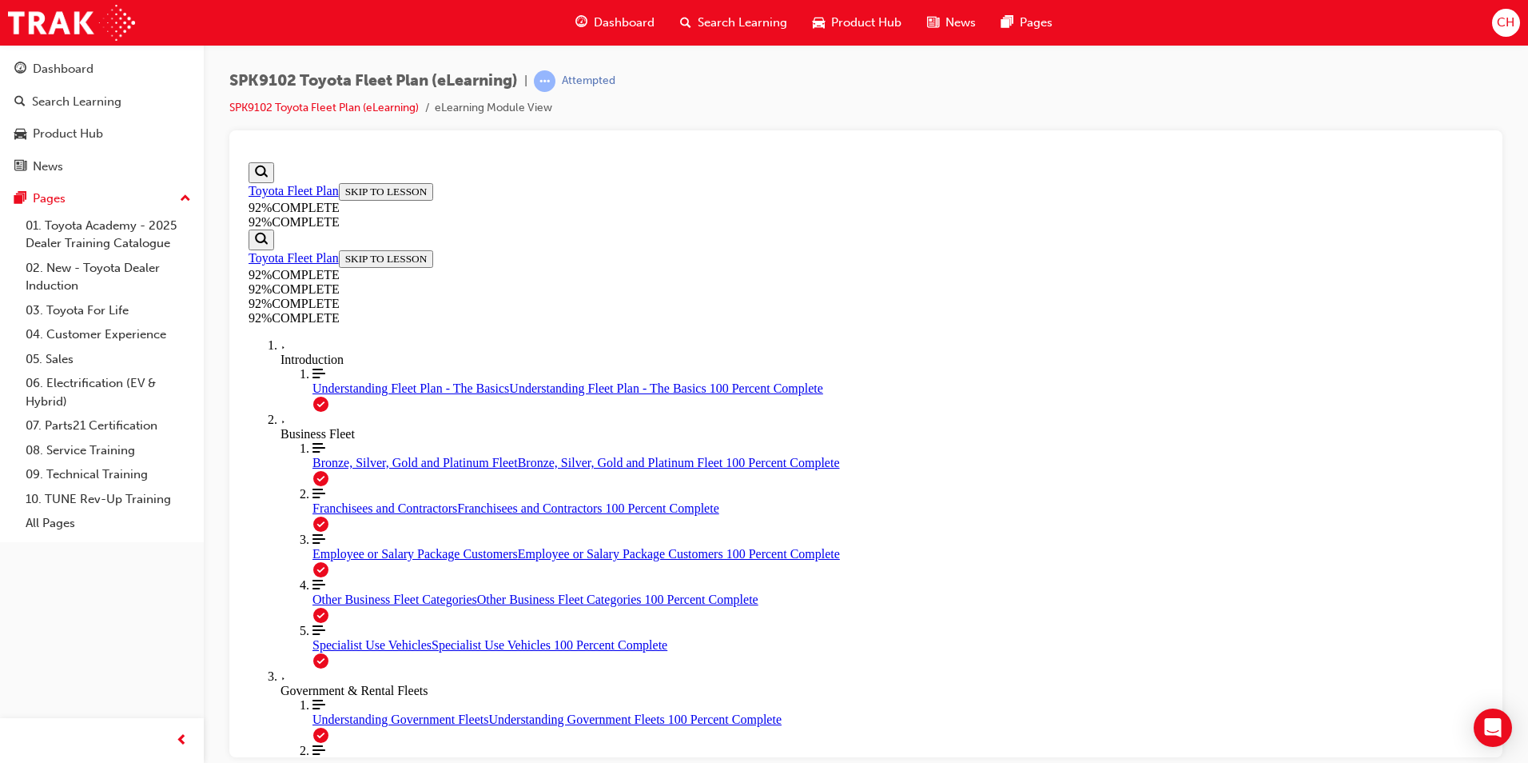
scroll to position [174, 0]
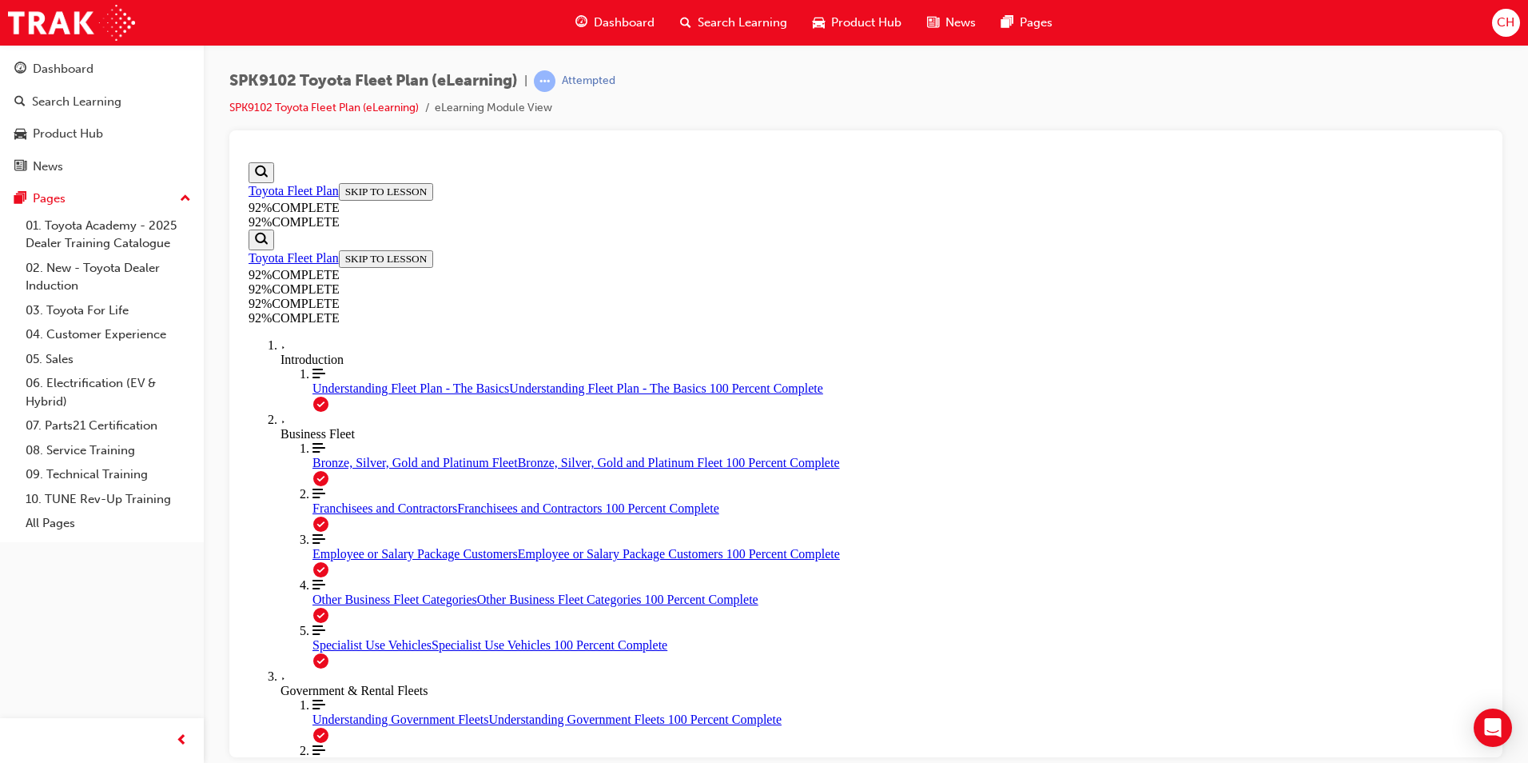
scroll to position [174, 0]
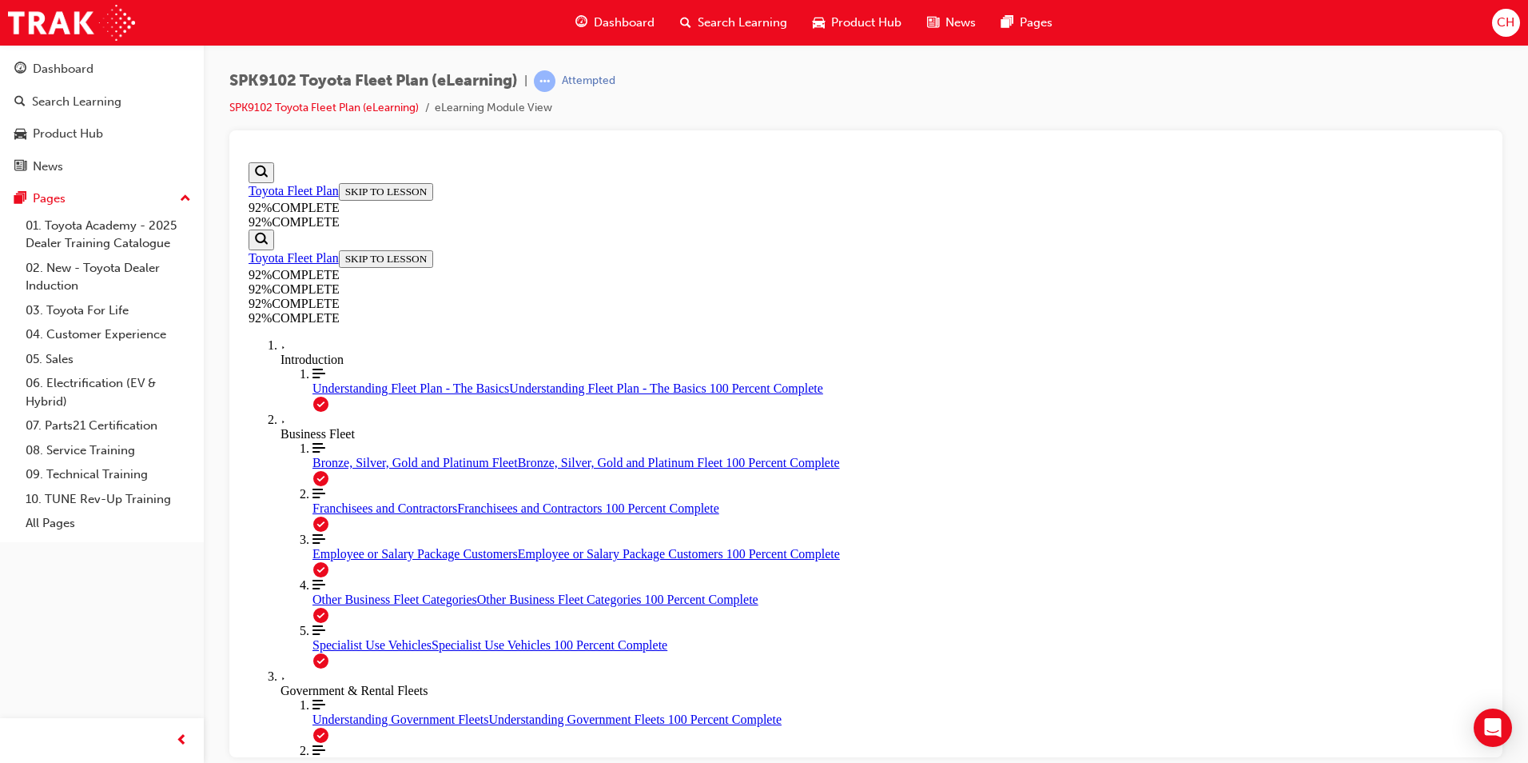
scroll to position [309, 0]
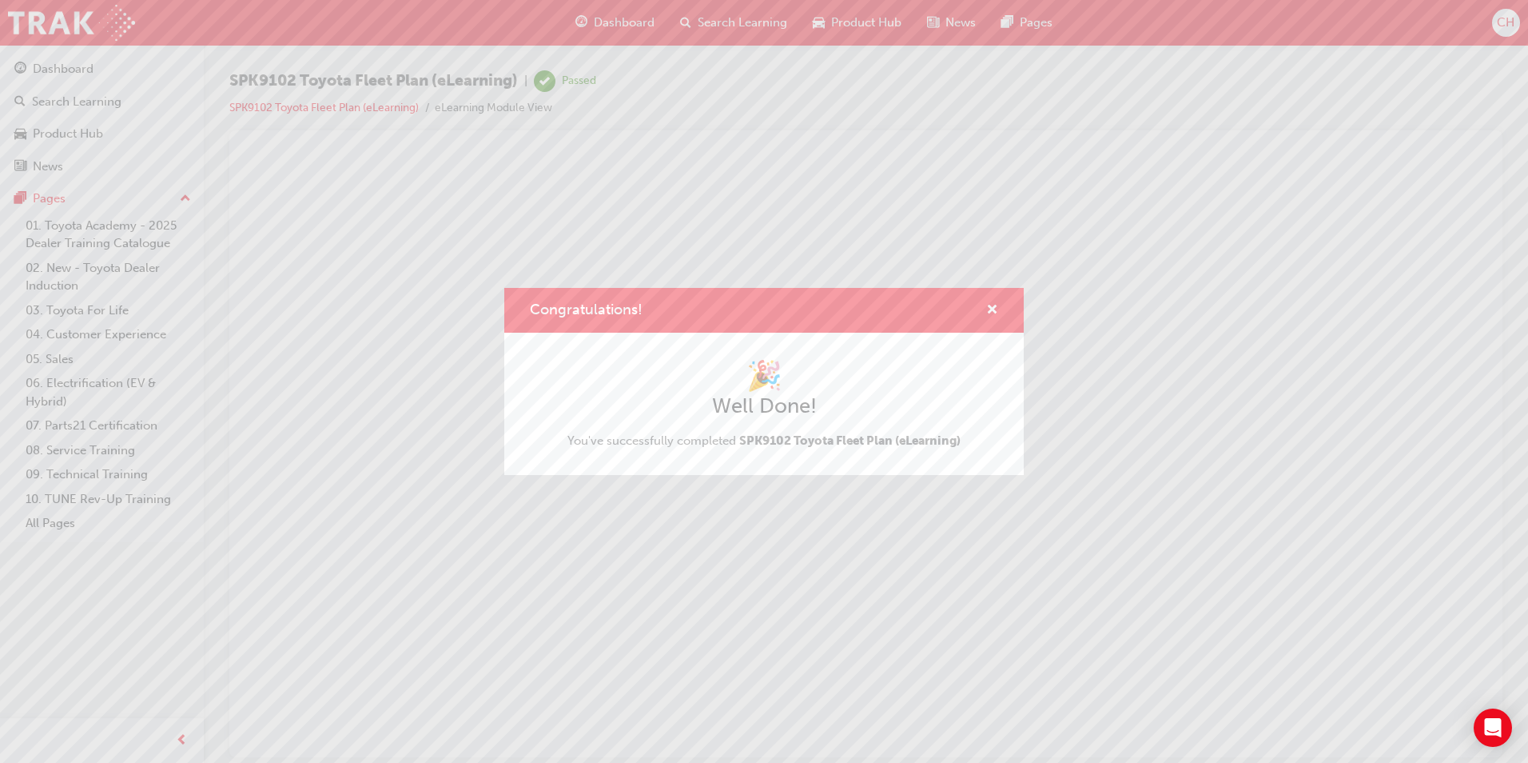
scroll to position [0, 0]
click at [993, 304] on span "cross-icon" at bounding box center [992, 311] width 12 height 14
